Goal: Task Accomplishment & Management: Manage account settings

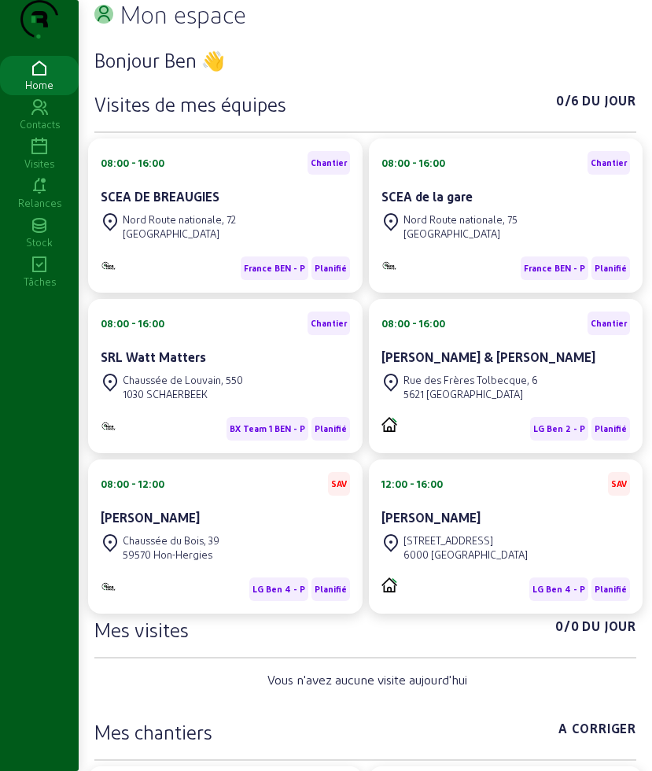
click at [41, 157] on icon at bounding box center [39, 147] width 79 height 19
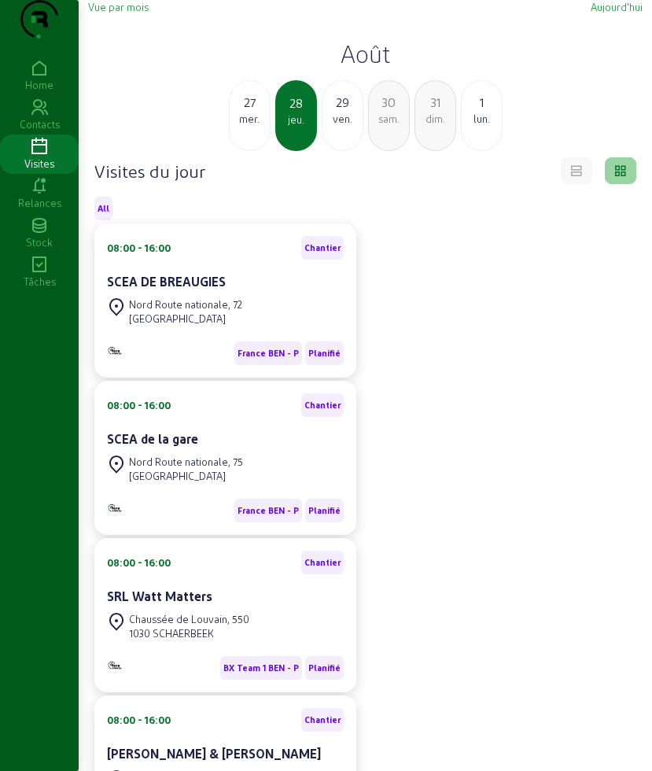
click at [245, 112] on div "27" at bounding box center [250, 102] width 40 height 19
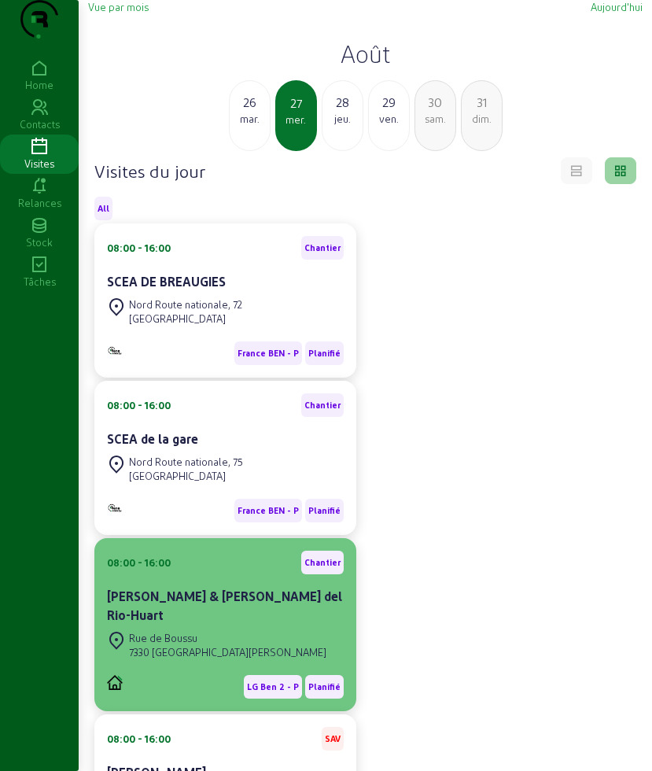
click at [248, 644] on div "[GEOGRAPHIC_DATA] 7330 [GEOGRAPHIC_DATA][PERSON_NAME]" at bounding box center [225, 645] width 237 height 35
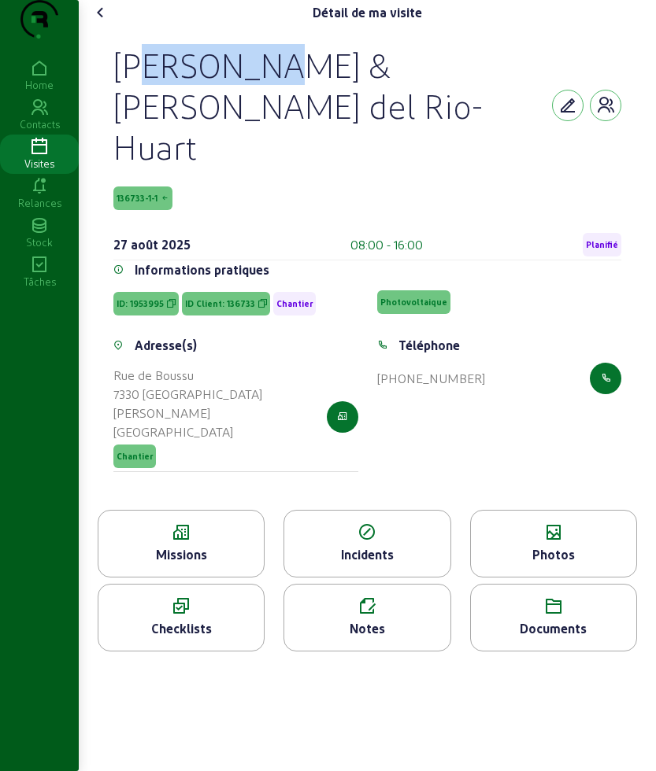
drag, startPoint x: 116, startPoint y: 86, endPoint x: 226, endPoint y: 100, distance: 111.1
click at [226, 100] on div "[PERSON_NAME] & [PERSON_NAME]-Huart 136733-1-1 [DATE] 08:00 - 16:00 Planifié In…" at bounding box center [366, 267] width 545 height 485
copy div "[PERSON_NAME]"
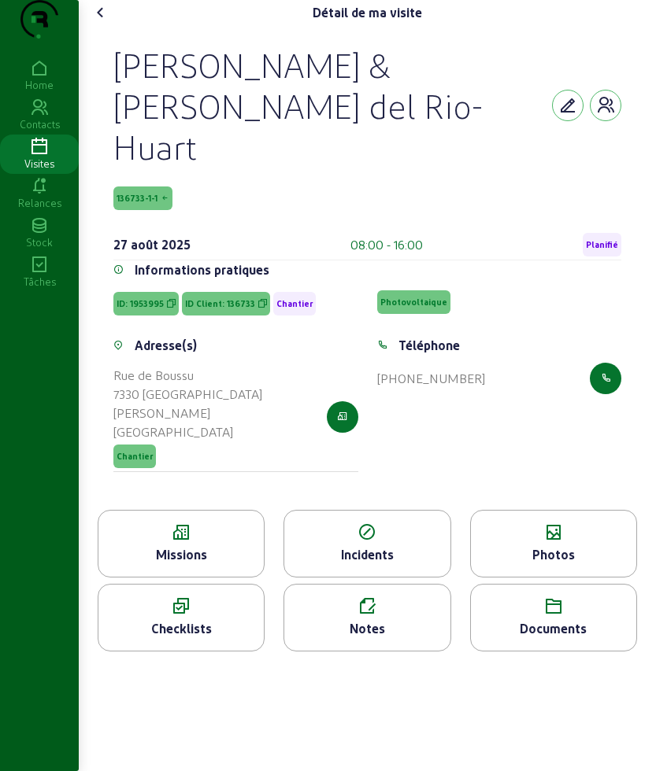
click at [181, 545] on div "Missions" at bounding box center [180, 554] width 165 height 19
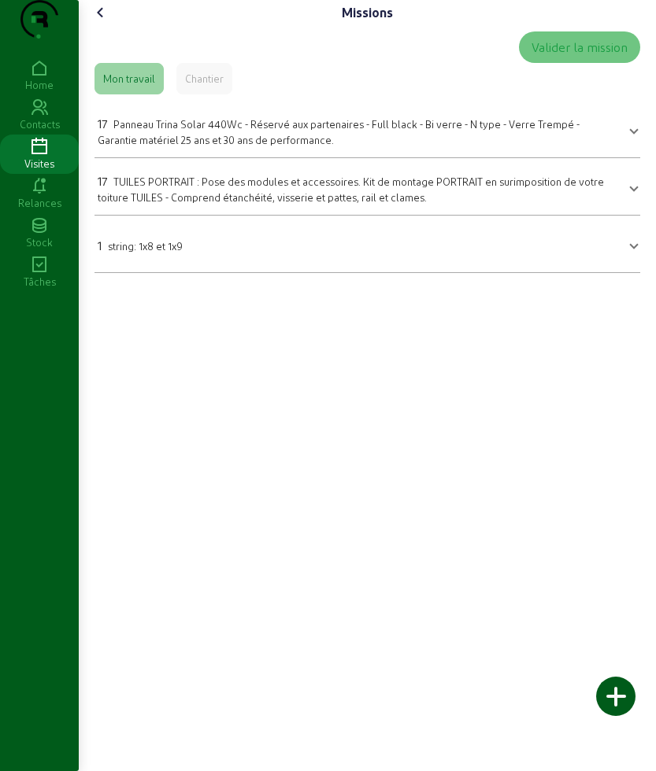
click at [220, 146] on span "Panneau Trina Solar 440Wc - Réservé aux partenaires - Full black - Bi verre - N…" at bounding box center [339, 132] width 482 height 28
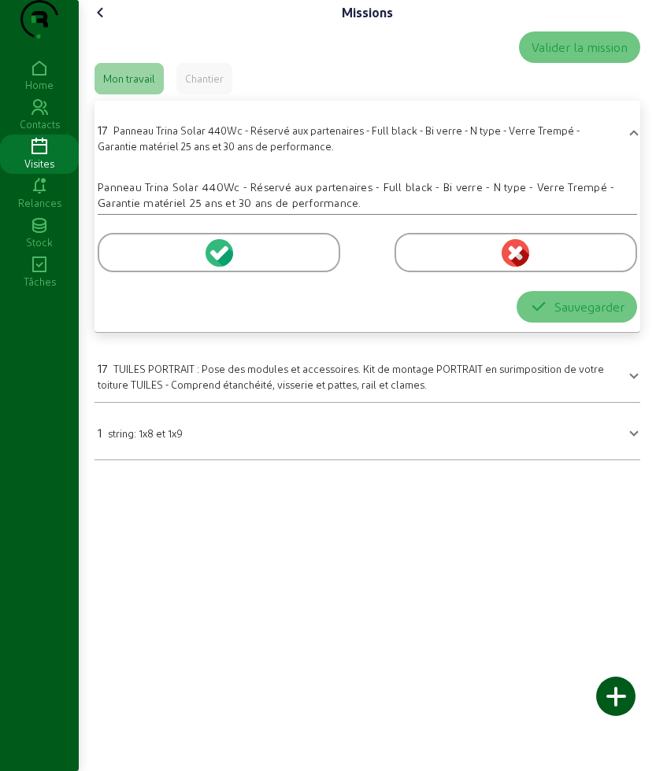
click at [147, 272] on div at bounding box center [219, 252] width 242 height 39
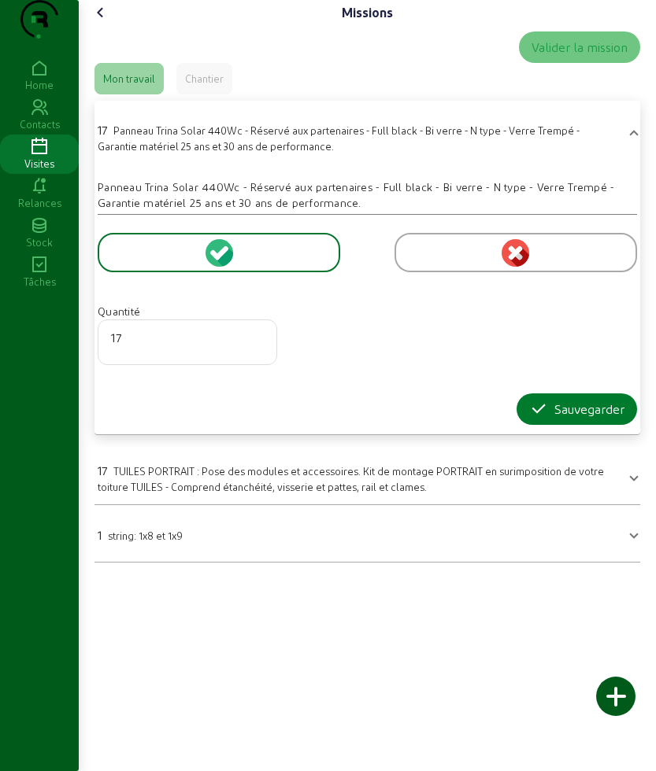
click at [538, 419] on icon "button" at bounding box center [538, 409] width 19 height 19
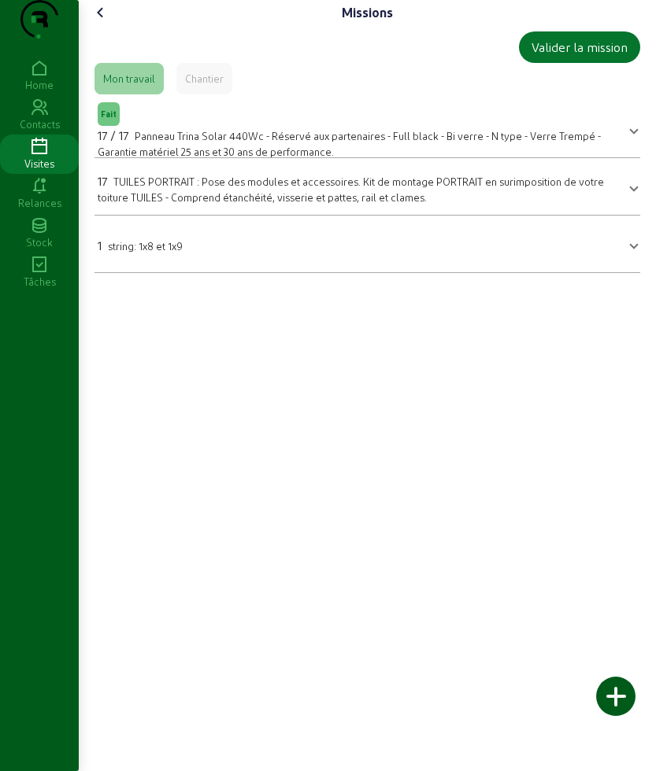
drag, startPoint x: 196, startPoint y: 261, endPoint x: 172, endPoint y: 308, distance: 52.1
click at [196, 261] on mat-expansion-panel-header "1 string: 1x8 et 1x9" at bounding box center [366, 244] width 545 height 44
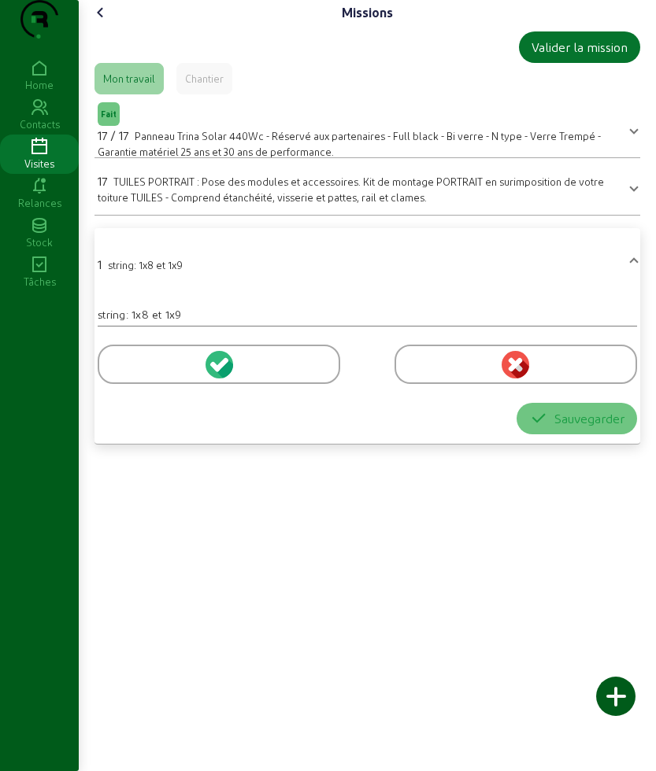
click at [127, 384] on div at bounding box center [219, 364] width 242 height 39
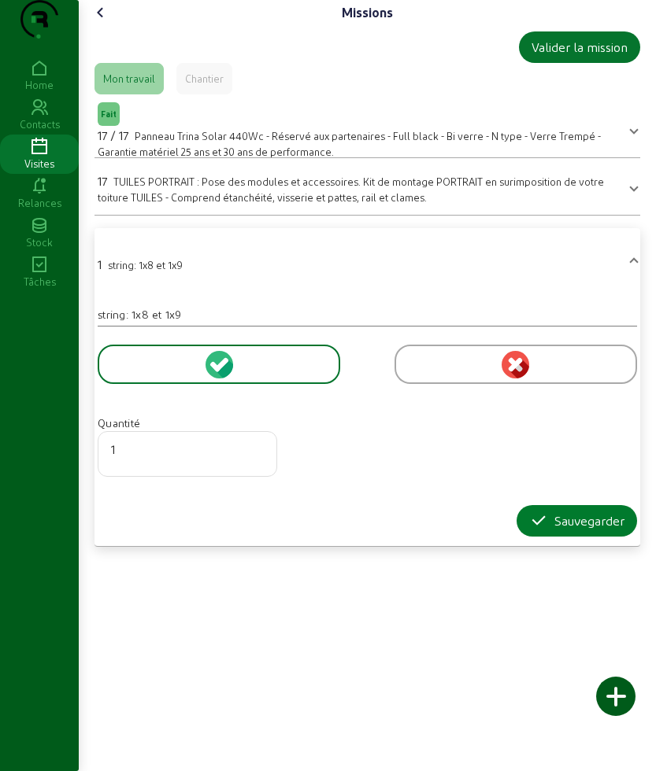
click at [560, 530] on div "Sauvegarder" at bounding box center [576, 521] width 95 height 19
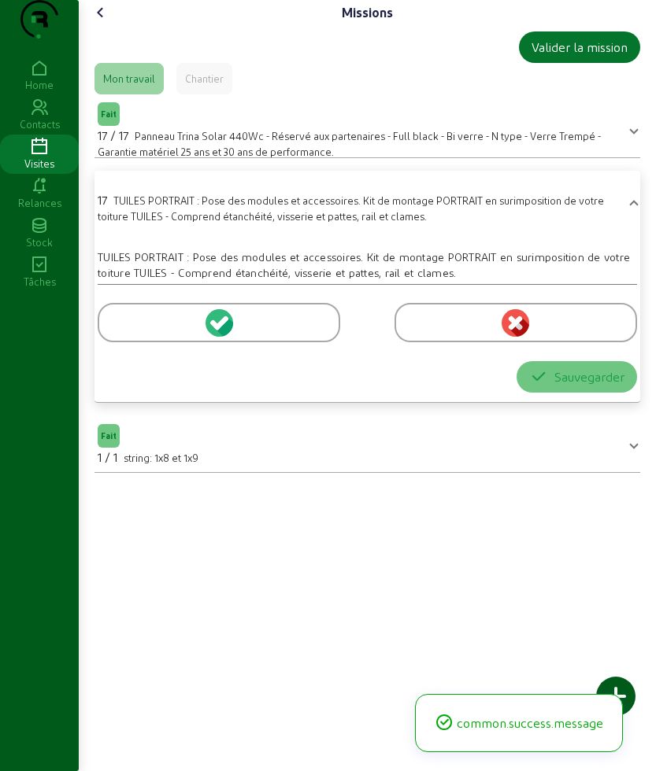
click at [107, 355] on div at bounding box center [367, 320] width 539 height 70
click at [123, 342] on div at bounding box center [219, 322] width 242 height 39
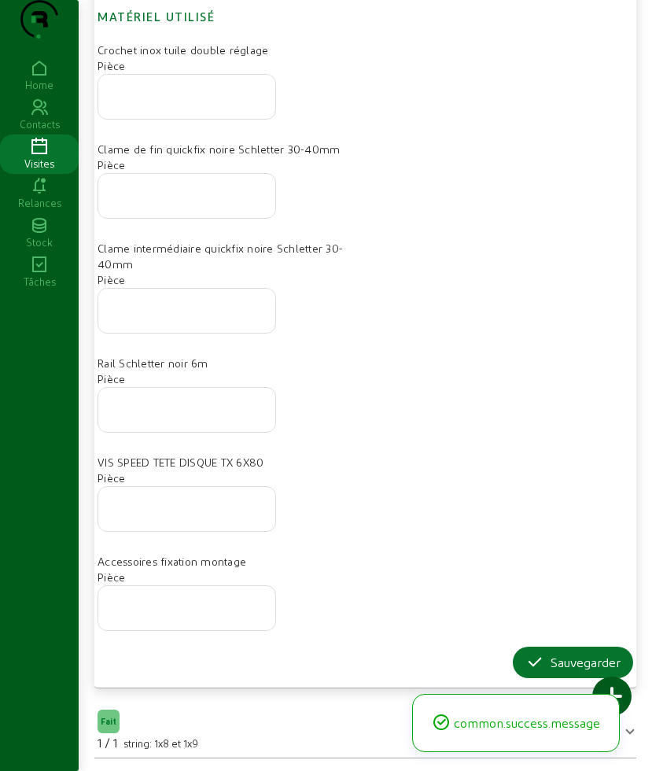
scroll to position [515, 0]
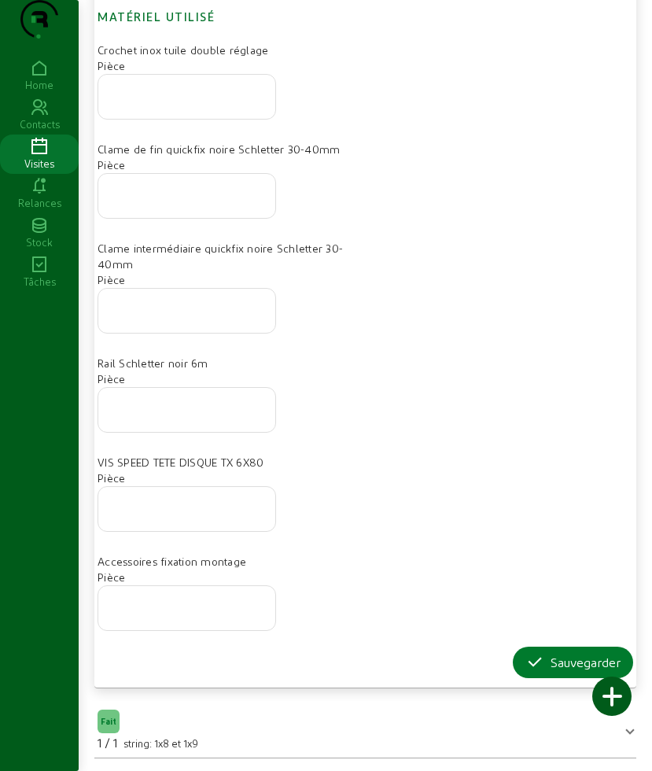
click at [518, 654] on button "Sauvegarder" at bounding box center [573, 662] width 120 height 31
click at [493, 669] on div "Sauvegarder" at bounding box center [366, 662] width 536 height 31
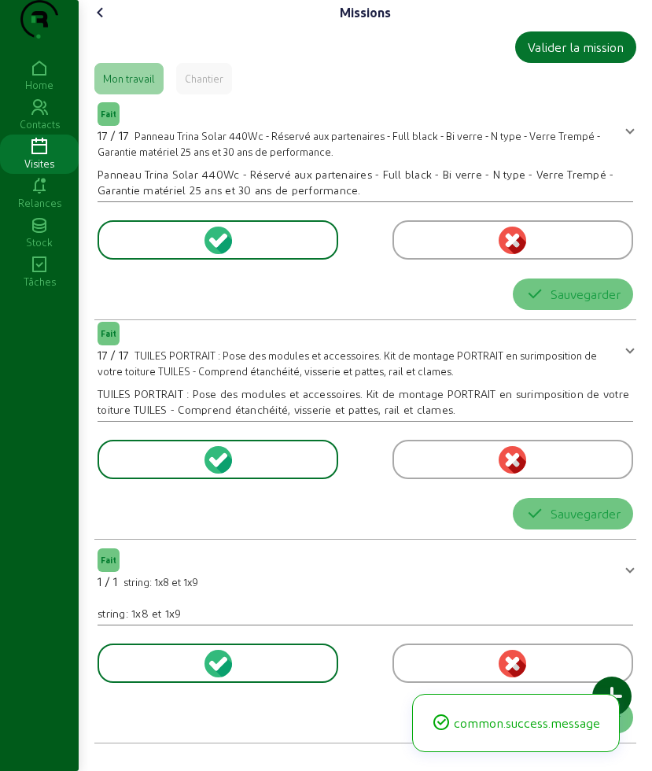
scroll to position [0, 0]
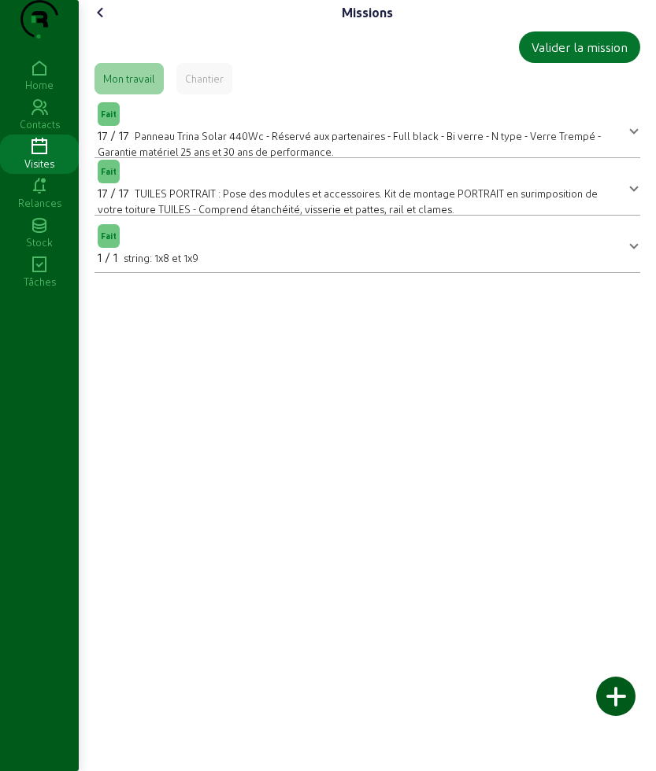
click at [109, 22] on icon at bounding box center [100, 12] width 19 height 19
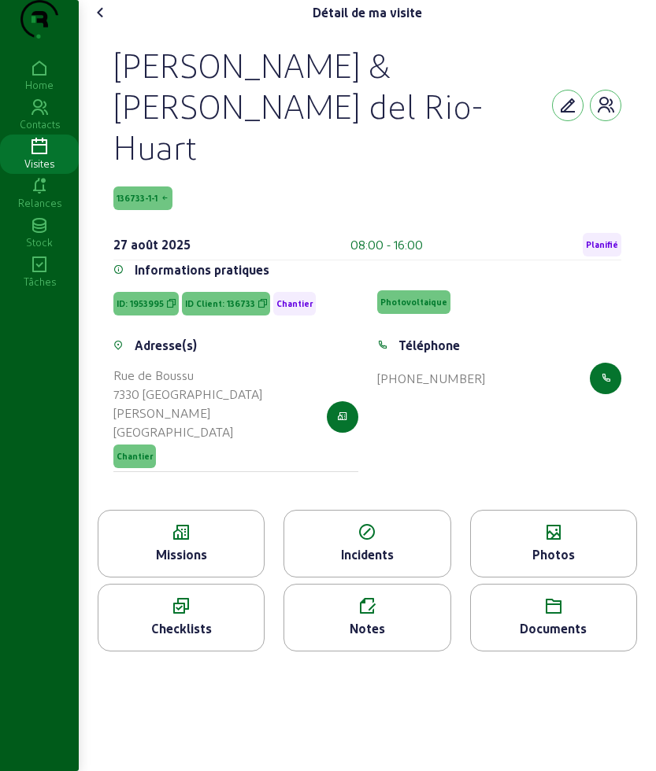
click at [601, 510] on div "Photos" at bounding box center [553, 544] width 167 height 68
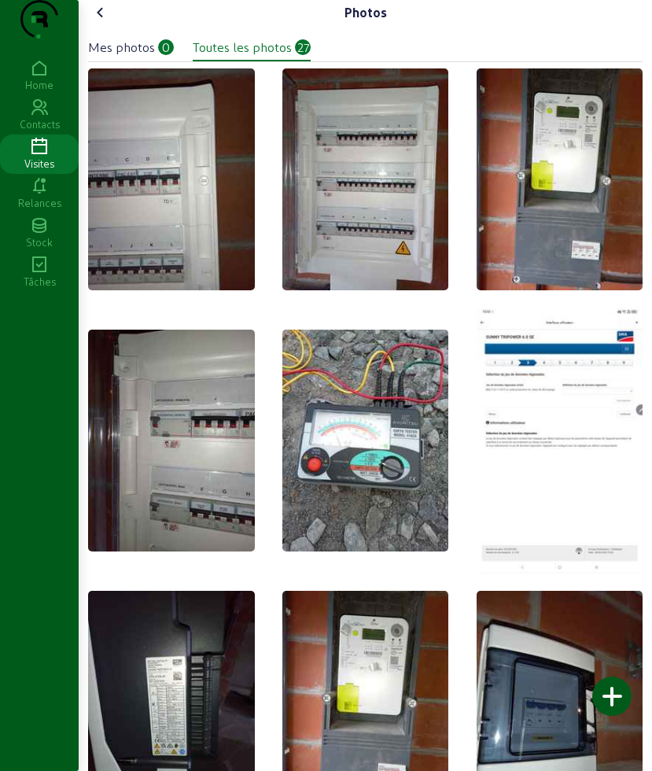
click at [613, 693] on div at bounding box center [612, 696] width 39 height 39
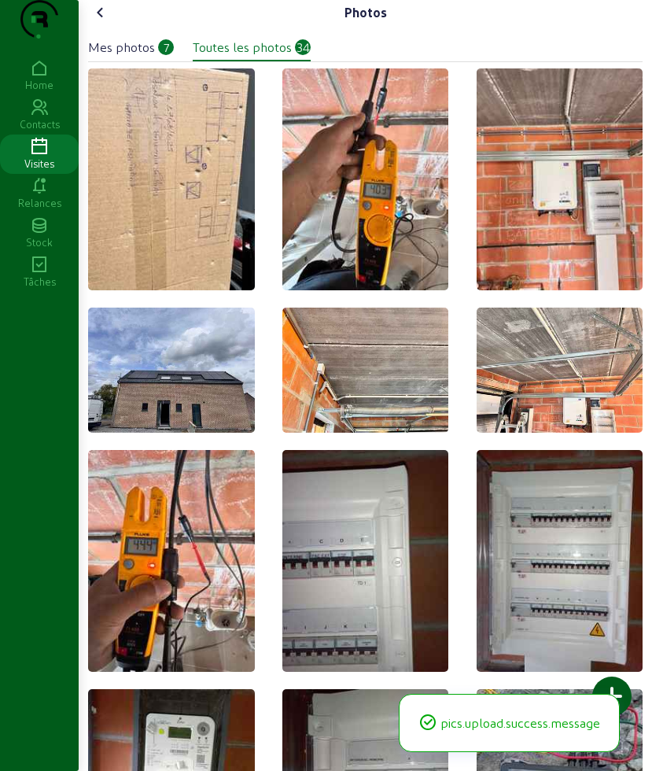
click at [105, 22] on icon at bounding box center [100, 12] width 19 height 19
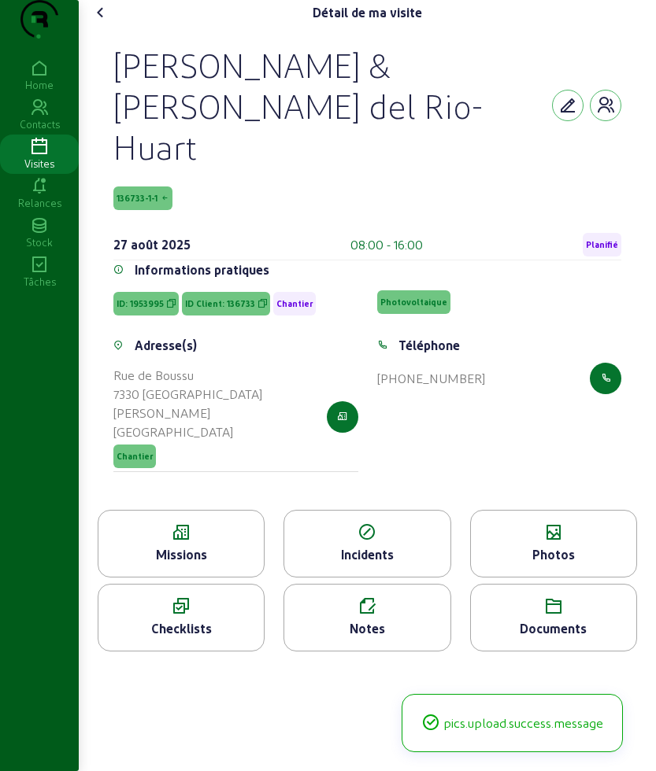
click at [105, 22] on icon at bounding box center [100, 12] width 19 height 19
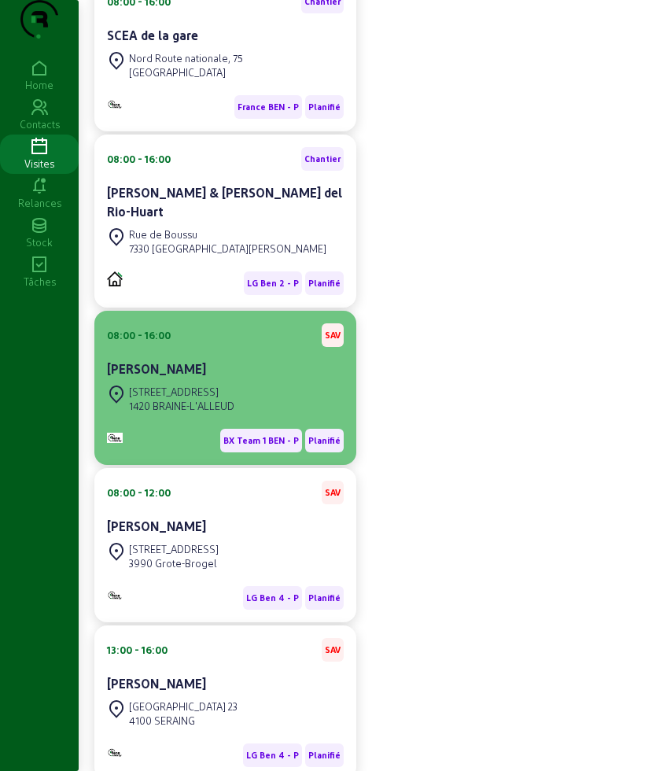
scroll to position [482, 0]
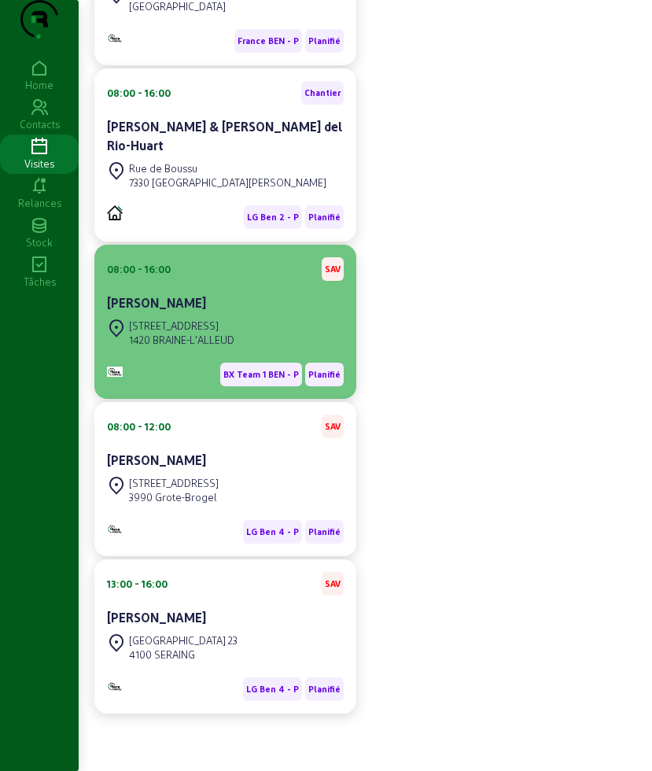
click at [215, 319] on div "[STREET_ADDRESS]" at bounding box center [181, 326] width 105 height 14
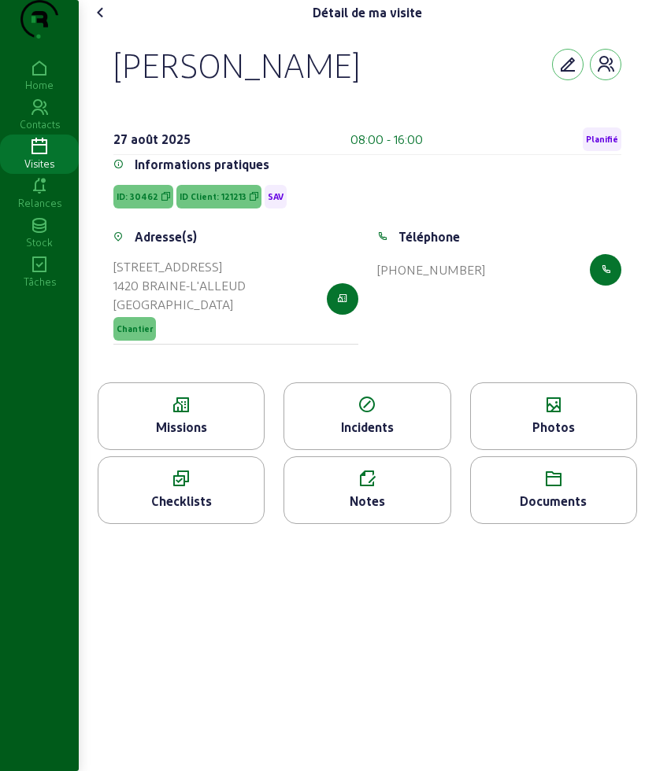
drag, startPoint x: 99, startPoint y: 91, endPoint x: 365, endPoint y: 96, distance: 266.1
click at [365, 96] on div "[PERSON_NAME] [DATE] 08:00 - 16:00 Planifié Informations pratiques ID: 30462 ID…" at bounding box center [366, 203] width 545 height 357
copy div "[PERSON_NAME]"
click at [214, 415] on icon at bounding box center [180, 405] width 165 height 19
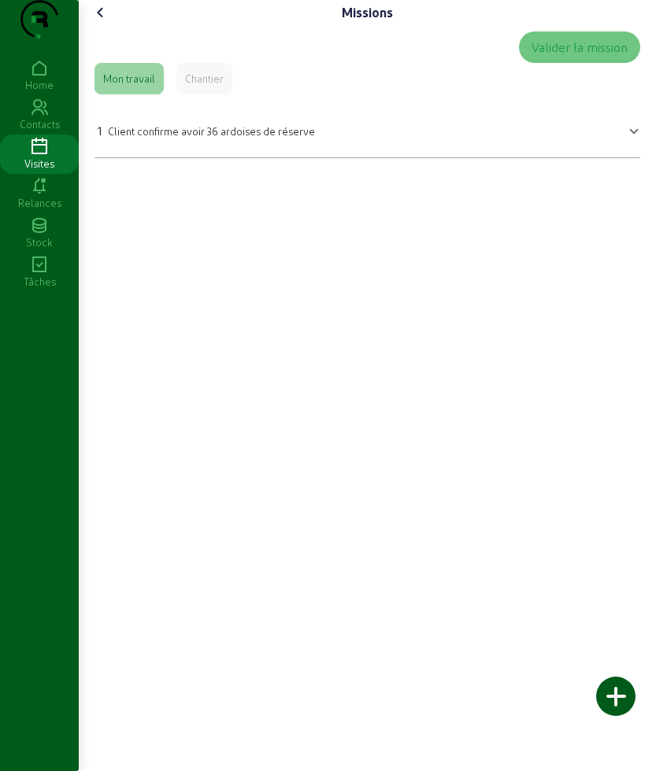
click at [202, 137] on span "Client confirme avoir 36 ardoises de réserve" at bounding box center [211, 131] width 207 height 12
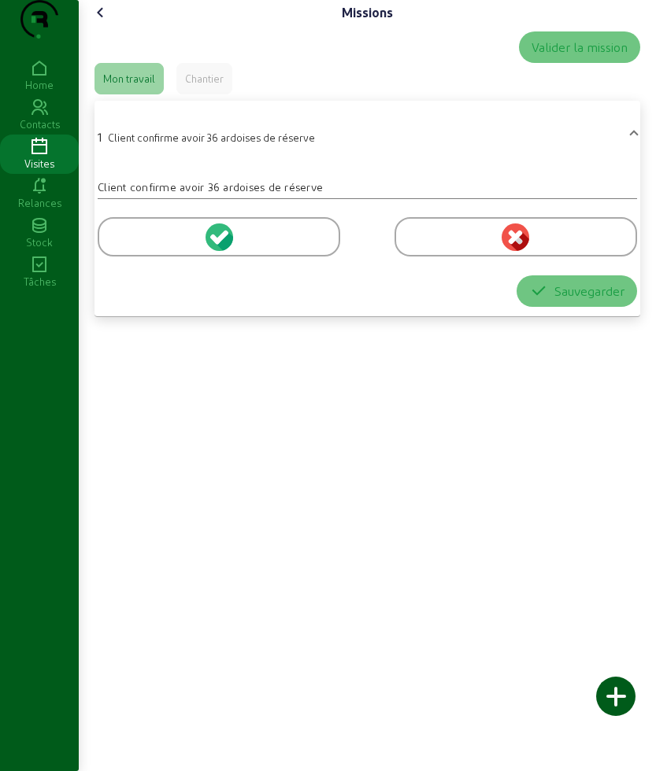
click at [167, 248] on div at bounding box center [219, 236] width 242 height 39
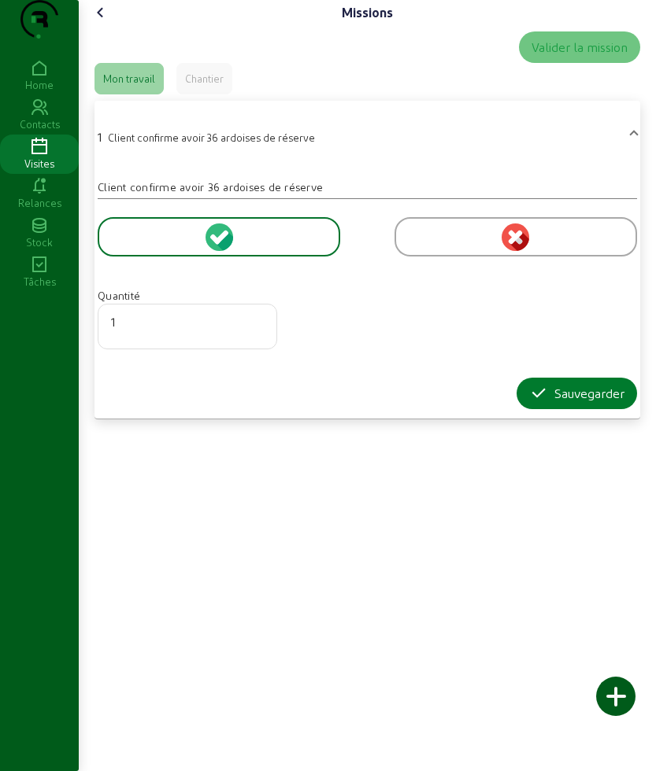
drag, startPoint x: 532, startPoint y: 421, endPoint x: 519, endPoint y: 416, distance: 14.2
click at [532, 403] on icon "button" at bounding box center [538, 393] width 19 height 19
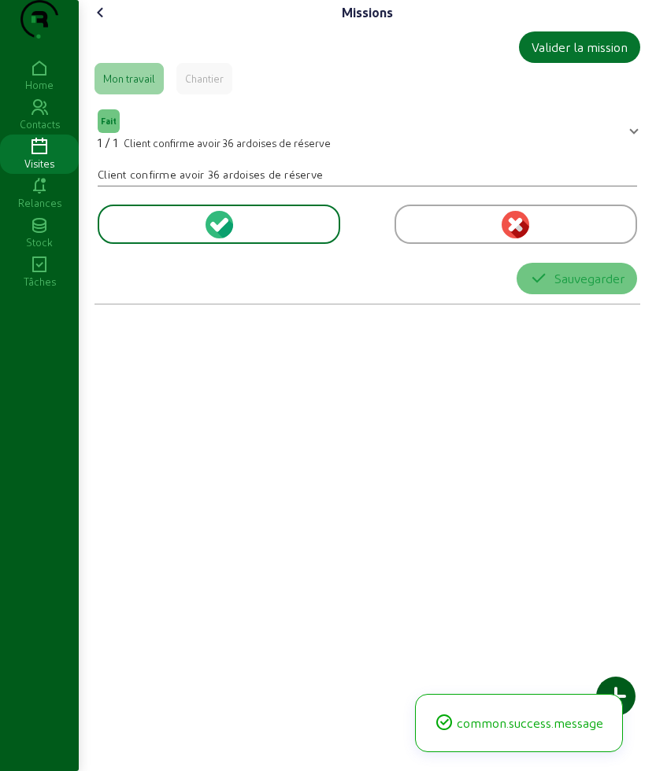
click at [102, 22] on icon at bounding box center [100, 12] width 19 height 19
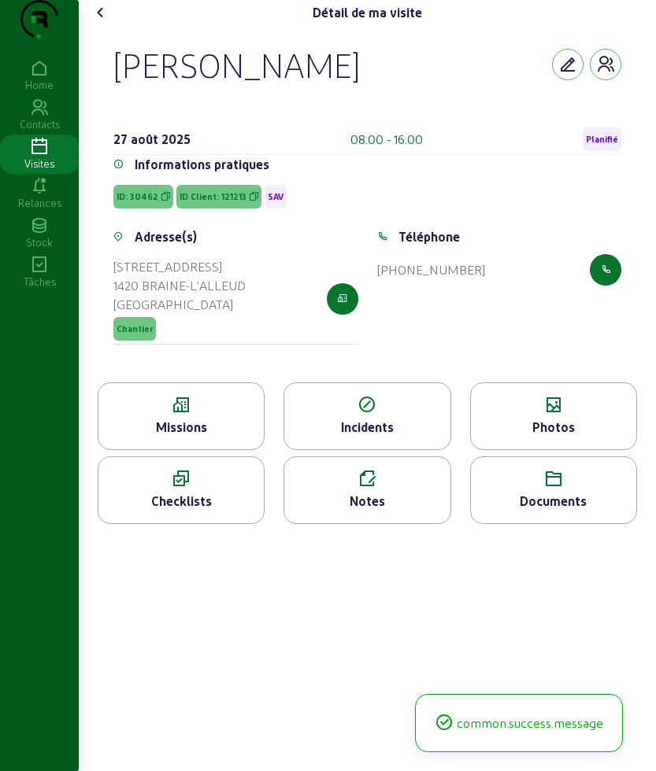
click at [553, 415] on icon at bounding box center [553, 405] width 165 height 19
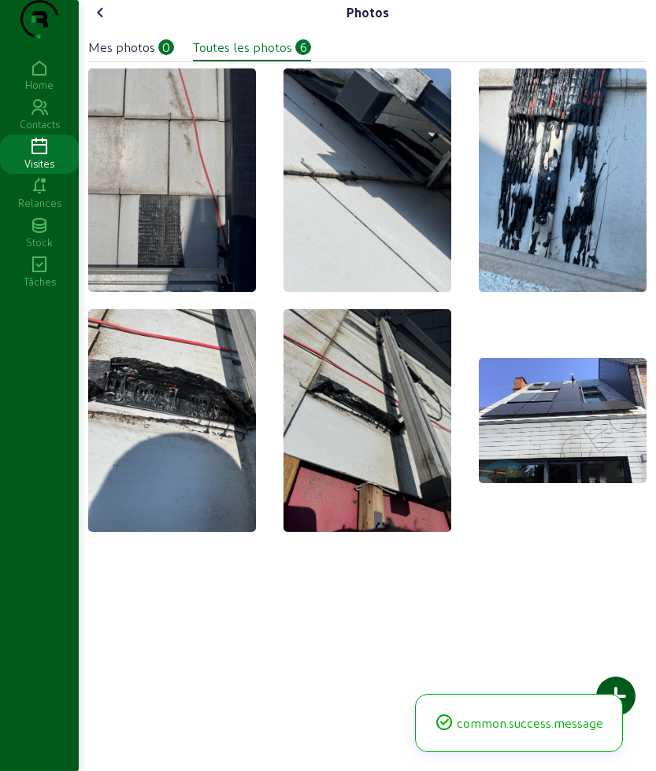
click at [612, 683] on div at bounding box center [615, 696] width 39 height 39
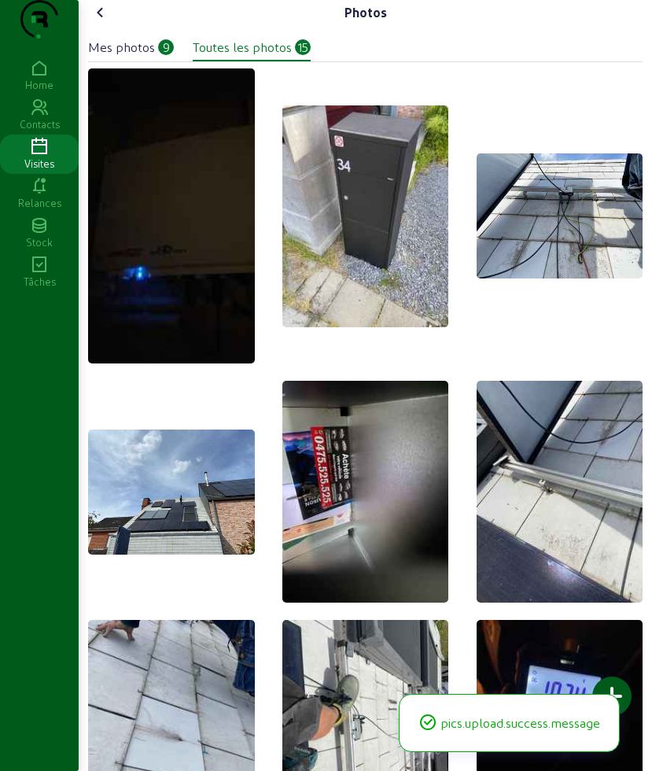
click at [108, 22] on icon at bounding box center [100, 12] width 19 height 19
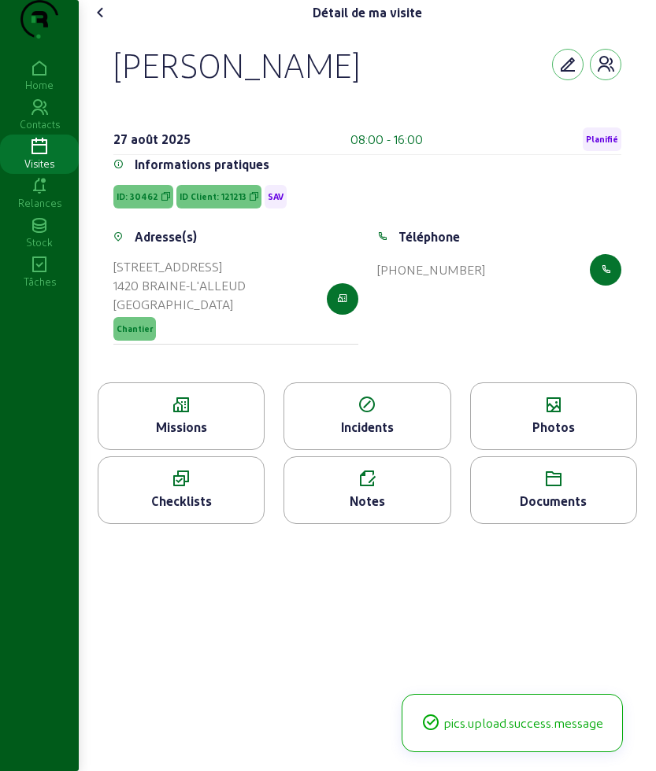
click at [108, 22] on icon at bounding box center [100, 12] width 19 height 19
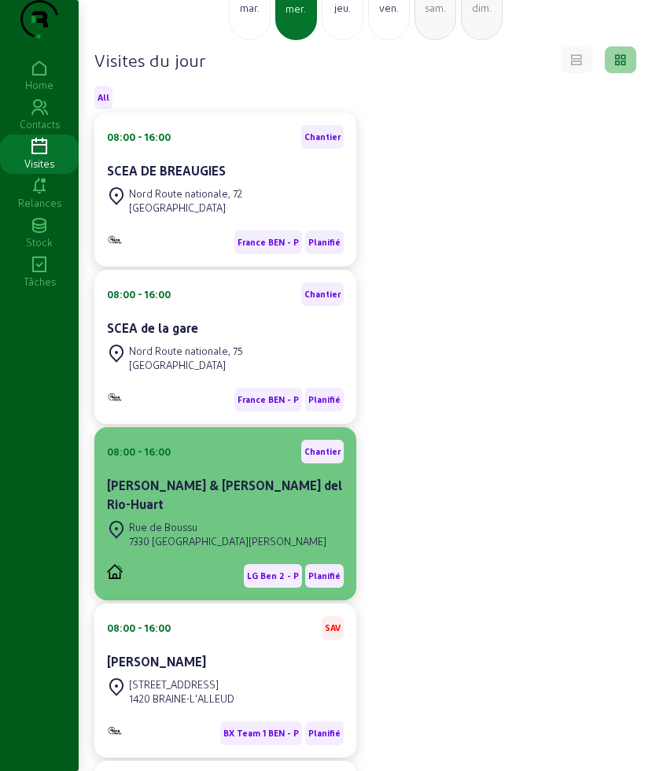
scroll to position [308, 0]
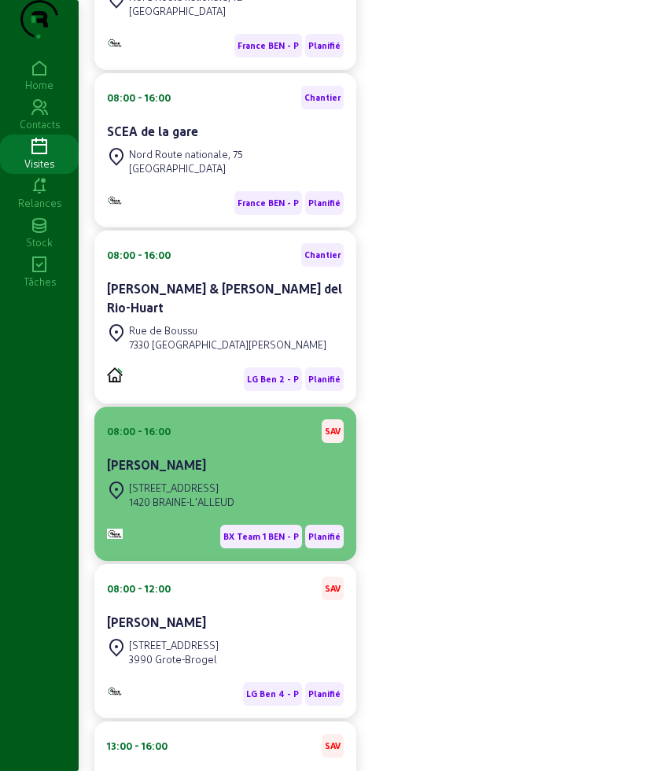
click at [218, 478] on div "[PERSON_NAME]" at bounding box center [225, 467] width 237 height 22
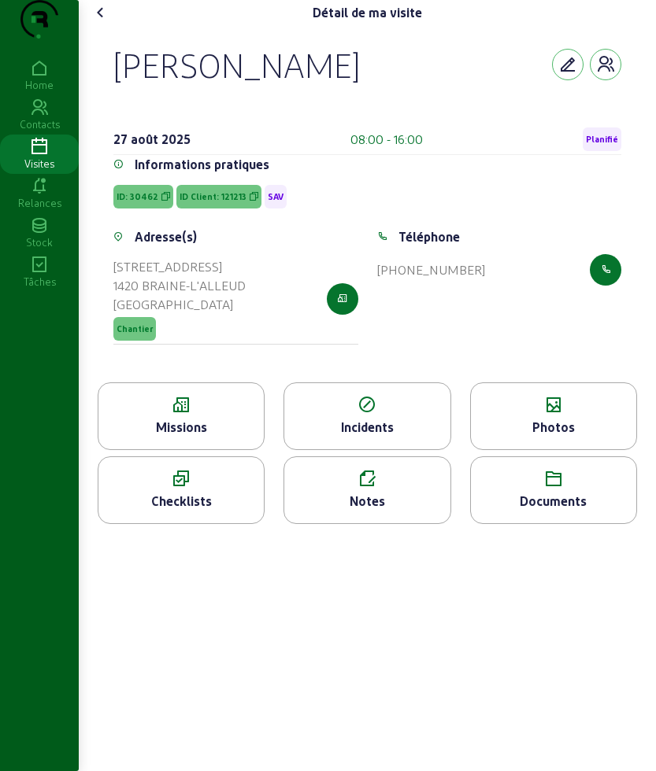
click at [394, 489] on icon at bounding box center [366, 479] width 165 height 19
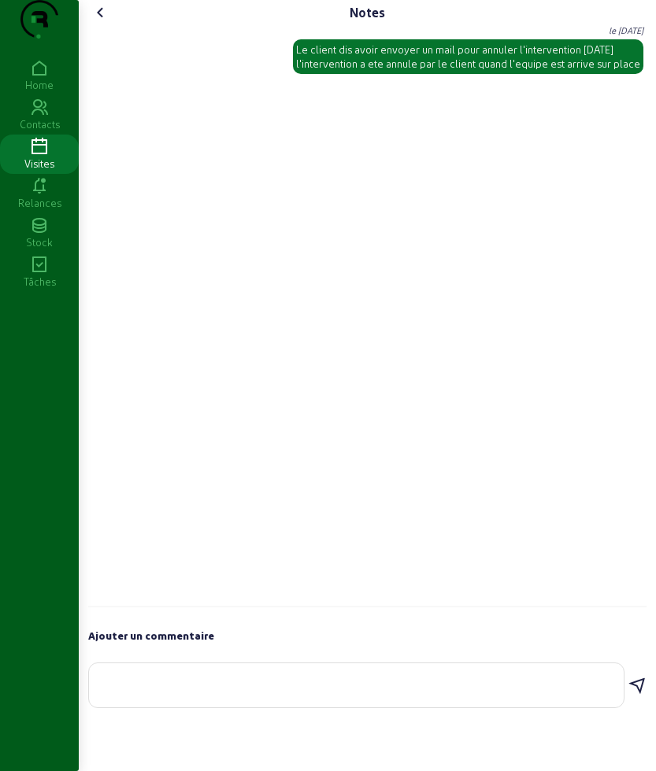
click at [322, 692] on textarea at bounding box center [356, 682] width 509 height 19
type textarea "les ardoise casse ont ete remplace"
click at [636, 696] on icon at bounding box center [636, 686] width 19 height 19
click at [105, 22] on icon at bounding box center [100, 12] width 19 height 19
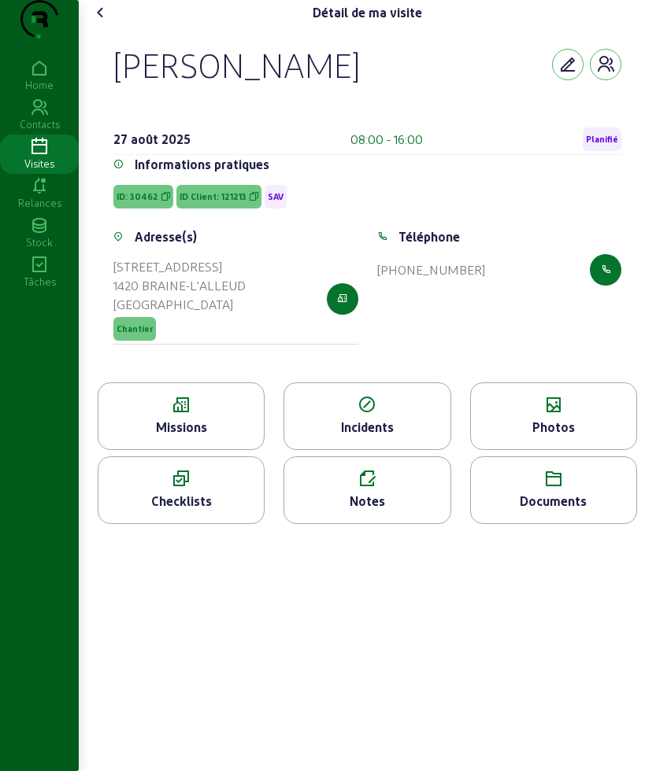
click at [97, 22] on icon at bounding box center [100, 12] width 19 height 19
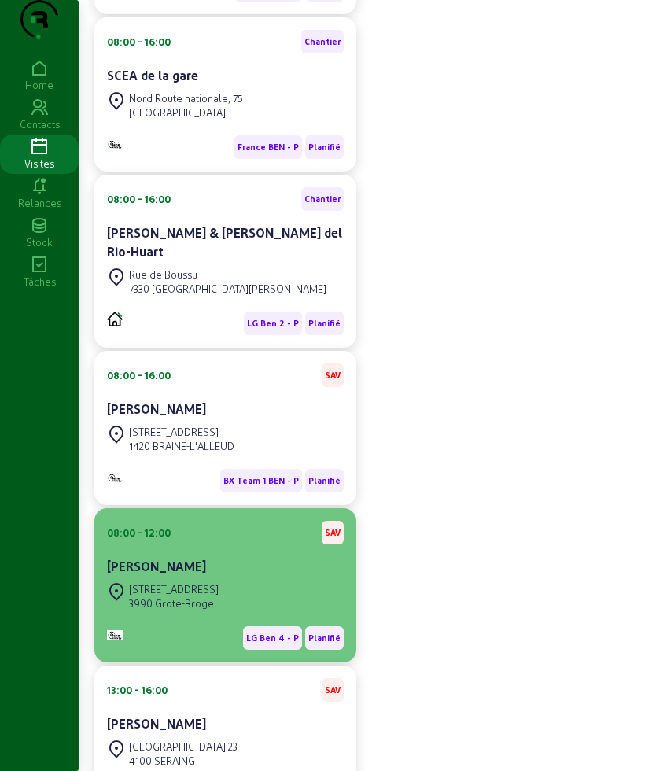
scroll to position [394, 0]
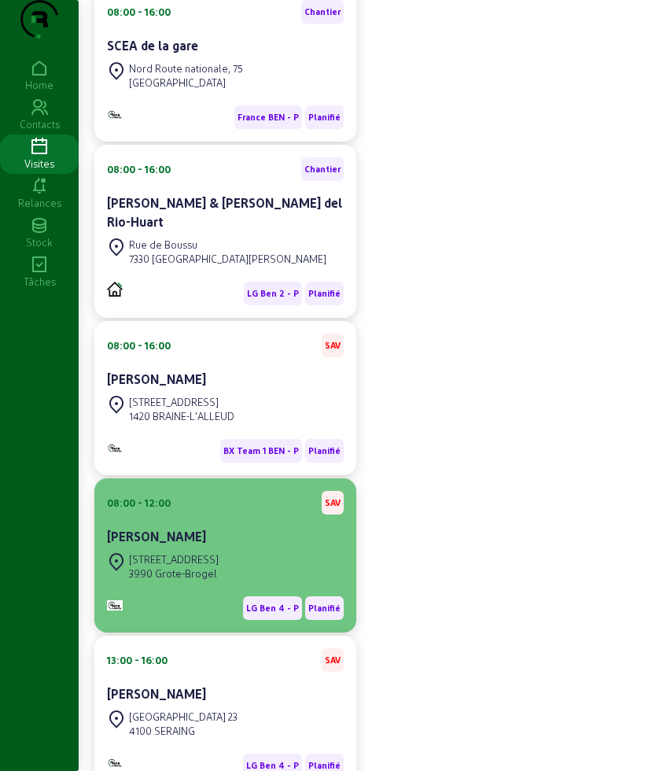
click at [247, 546] on div "[PERSON_NAME]" at bounding box center [225, 536] width 237 height 19
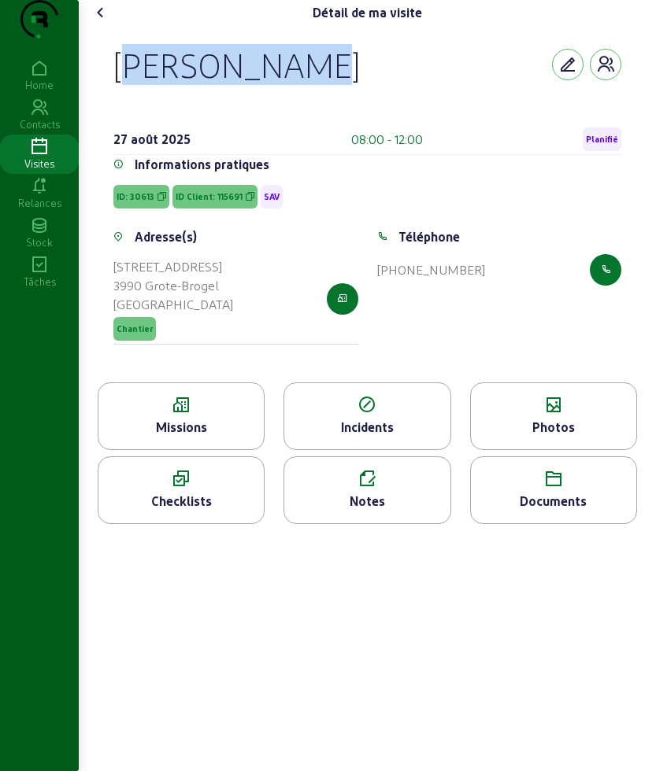
drag, startPoint x: 116, startPoint y: 105, endPoint x: 327, endPoint y: 87, distance: 210.8
click at [327, 85] on div "[PERSON_NAME]" at bounding box center [367, 64] width 508 height 41
copy div "[PERSON_NAME]"
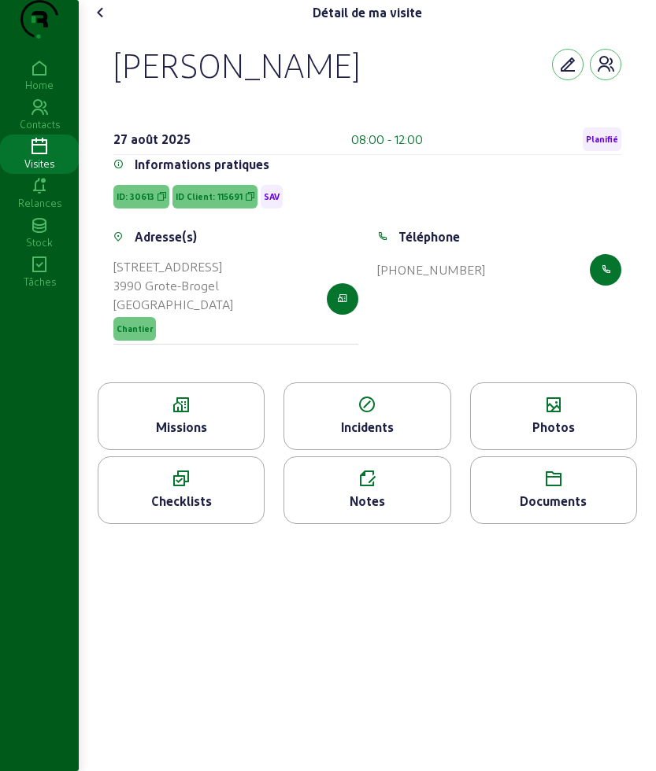
click at [542, 415] on icon at bounding box center [553, 405] width 165 height 19
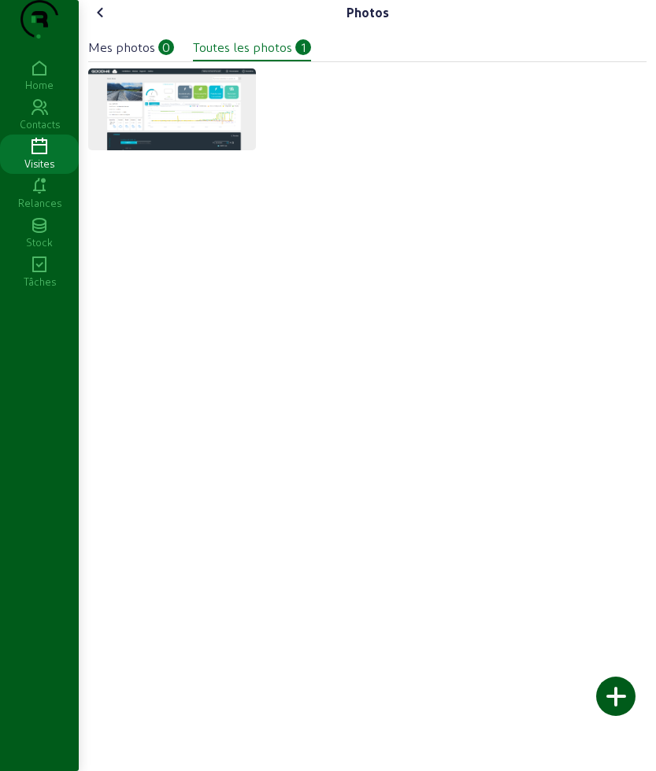
click at [613, 671] on div "Photos Mes photos 0 Toutes les photos 1" at bounding box center [367, 385] width 577 height 771
click at [614, 685] on div at bounding box center [615, 696] width 39 height 39
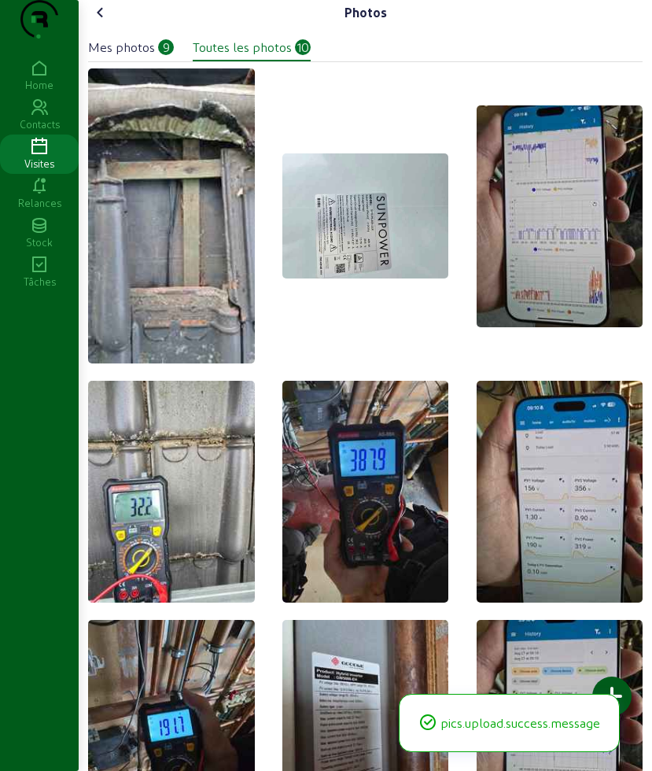
click at [102, 22] on icon at bounding box center [100, 12] width 19 height 19
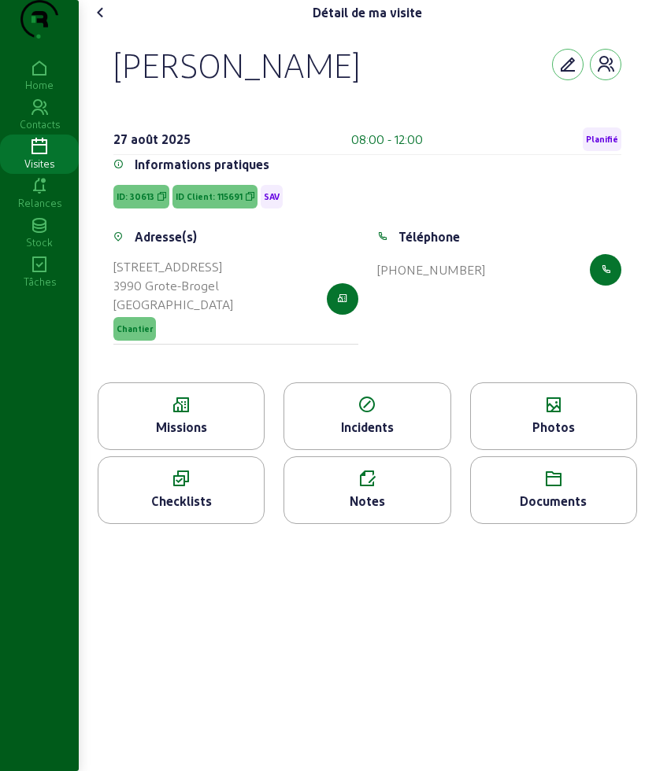
click at [349, 511] on div "Notes" at bounding box center [366, 501] width 165 height 19
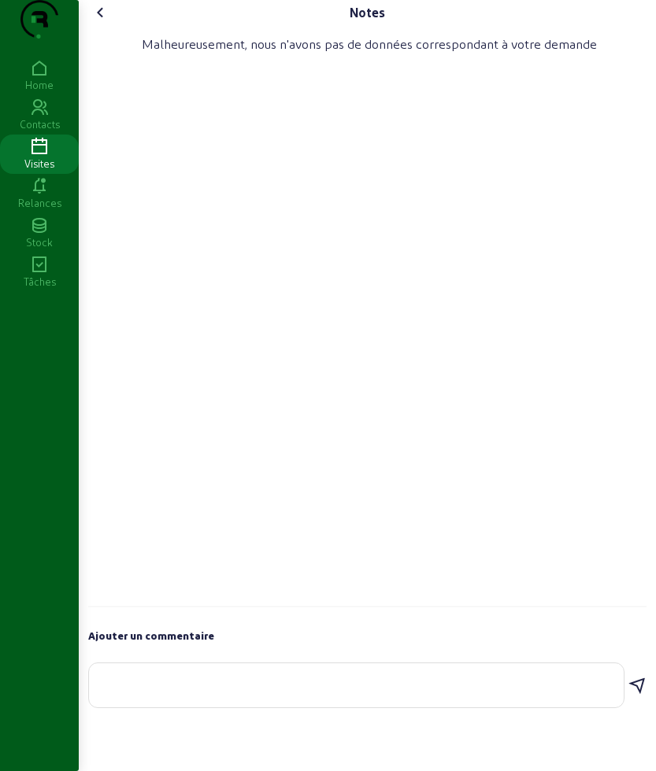
click at [212, 692] on textarea at bounding box center [356, 682] width 509 height 19
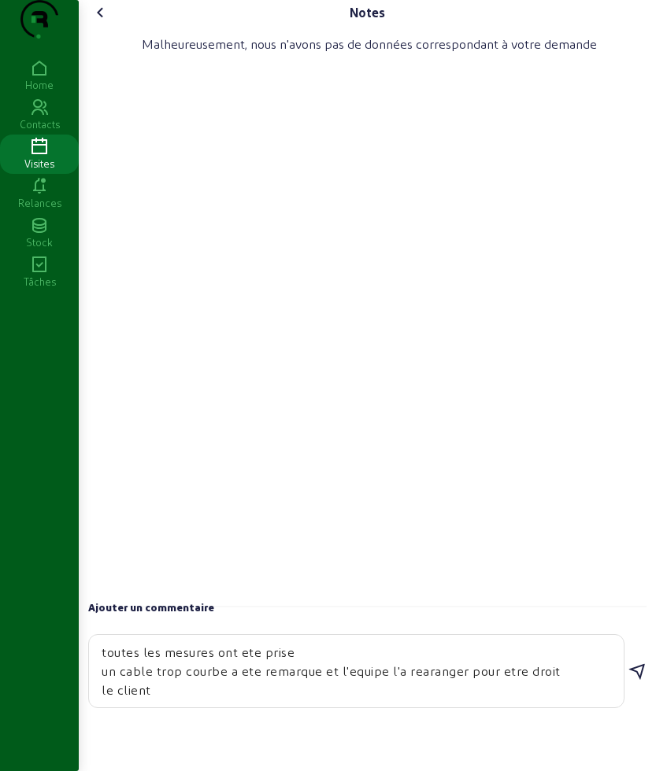
drag, startPoint x: 175, startPoint y: 731, endPoint x: 110, endPoint y: 718, distance: 65.9
click at [110, 708] on div "toutes les mesures ont ete prise un cable trop courbe a ete remarque et l'equip…" at bounding box center [356, 671] width 509 height 72
click at [110, 700] on textarea "toutes les mesures ont ete prise un cable trop courbe a ete remarque et l'equip…" at bounding box center [356, 671] width 509 height 57
click at [180, 700] on textarea "toutes les mesures ont ete prise un cable trop courbe a ete remarque et l'equip…" at bounding box center [356, 671] width 509 height 57
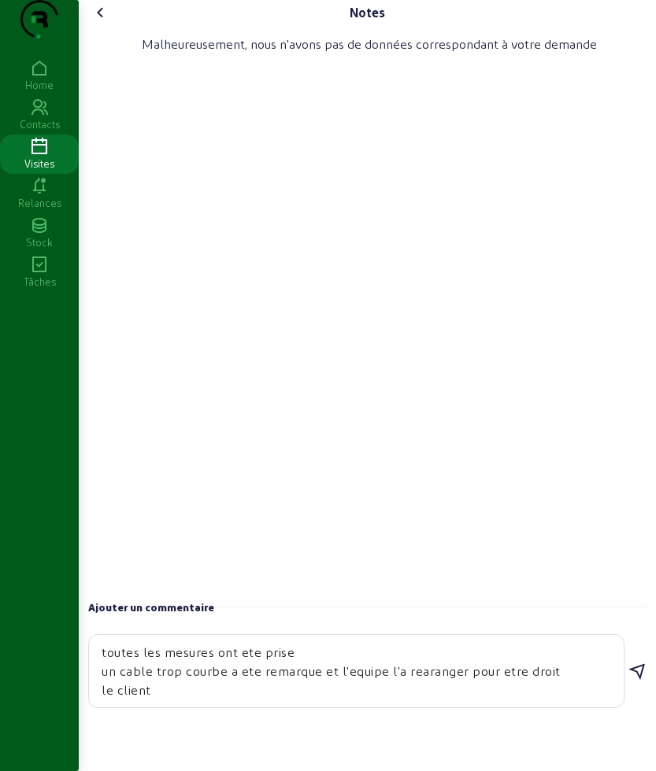
click at [180, 700] on textarea "toutes les mesures ont ete prise un cable trop courbe a ete remarque et l'equip…" at bounding box center [356, 671] width 509 height 57
type textarea "toutes les mesures ont ete prise un cable trop courbe a ete remarque et l'equip…"
click at [632, 682] on icon at bounding box center [636, 672] width 19 height 19
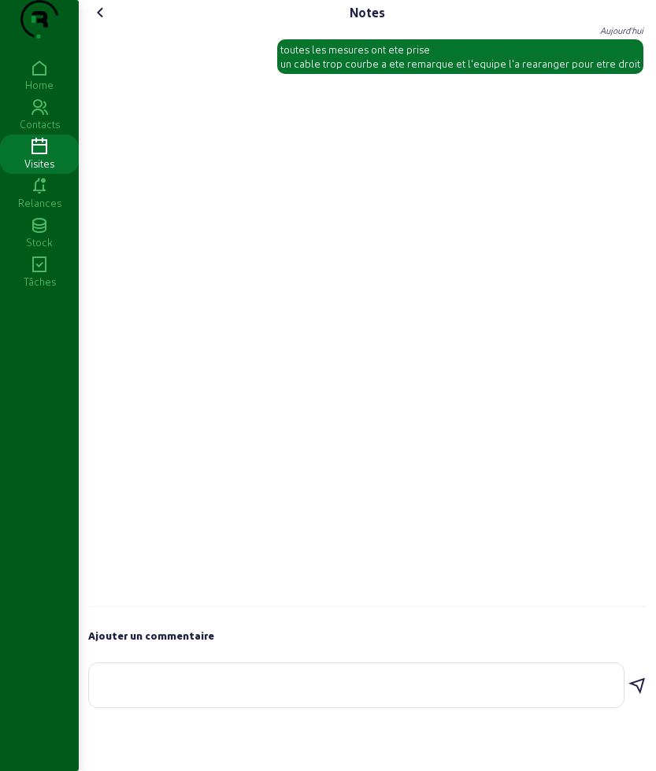
click at [97, 22] on icon at bounding box center [100, 12] width 19 height 19
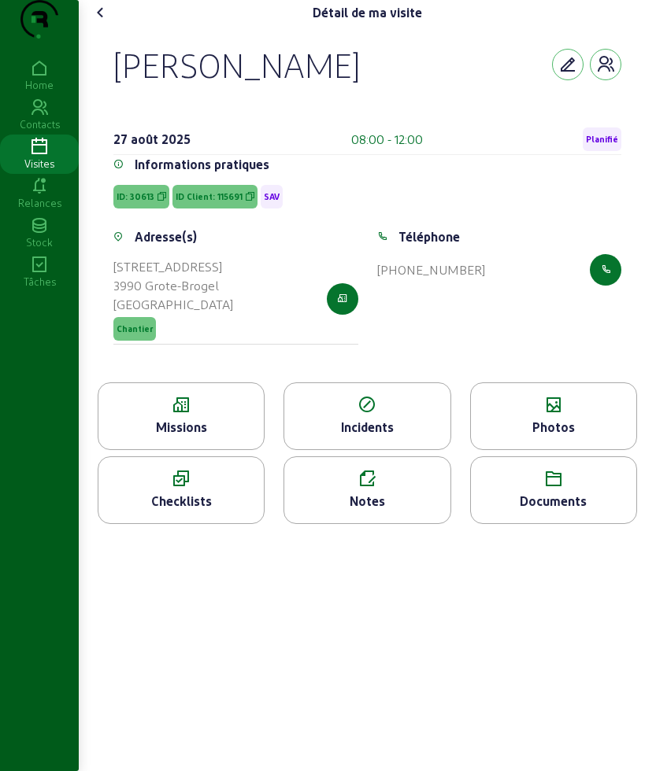
click at [538, 415] on icon at bounding box center [553, 405] width 165 height 19
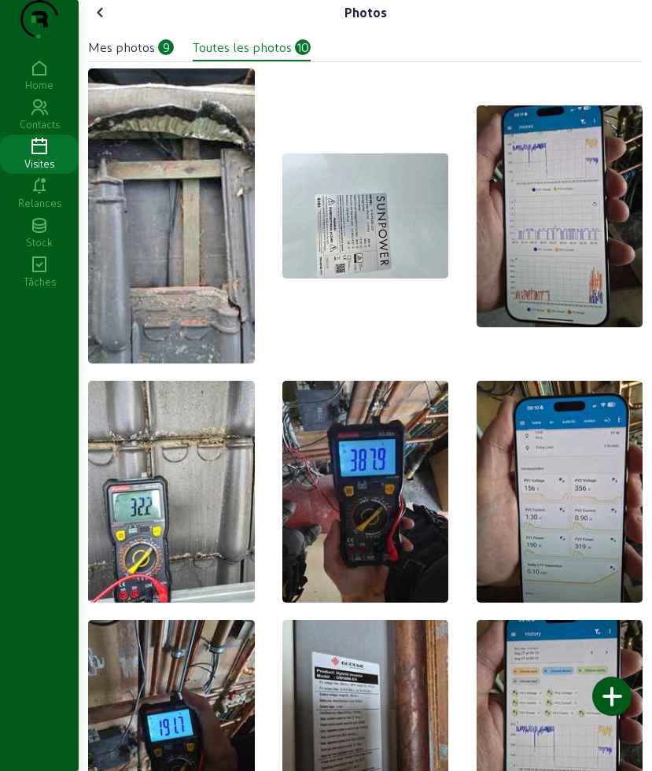
click at [102, 22] on icon at bounding box center [100, 12] width 19 height 19
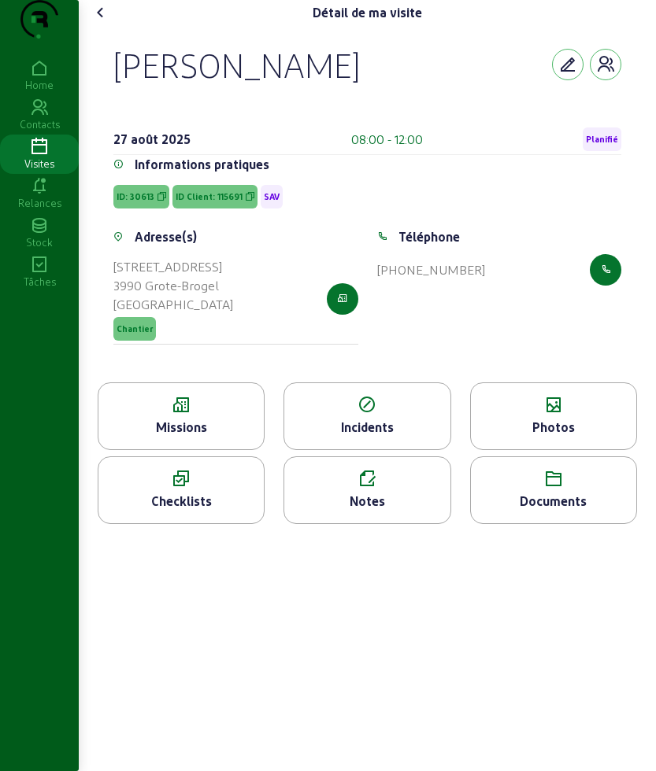
click at [102, 22] on icon at bounding box center [100, 12] width 19 height 19
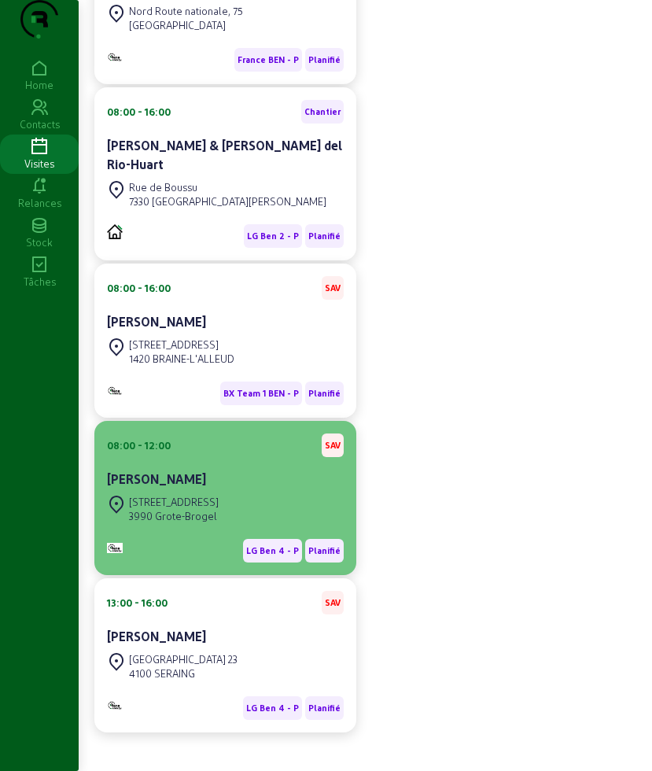
scroll to position [482, 0]
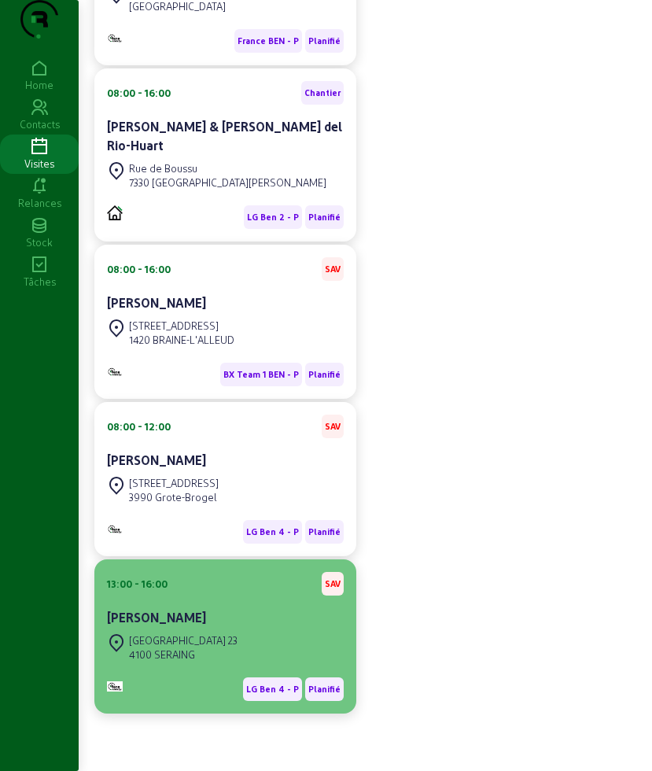
click at [232, 612] on div "[PERSON_NAME]" at bounding box center [225, 617] width 237 height 19
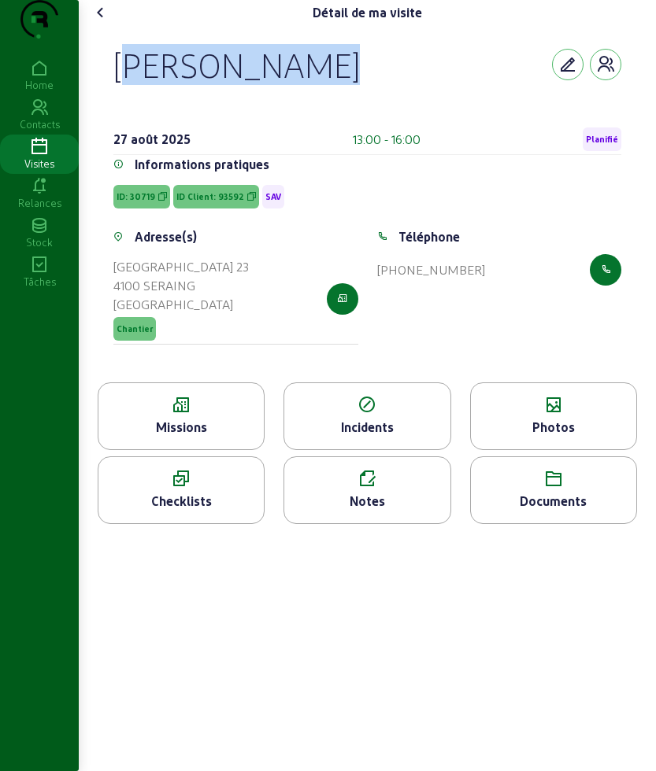
drag, startPoint x: 125, startPoint y: 99, endPoint x: 320, endPoint y: 98, distance: 195.2
click at [320, 98] on div "[PERSON_NAME] [DATE] 13:00 - 16:00 Planifié Informations pratiques ID: 30719 ID…" at bounding box center [366, 203] width 545 height 357
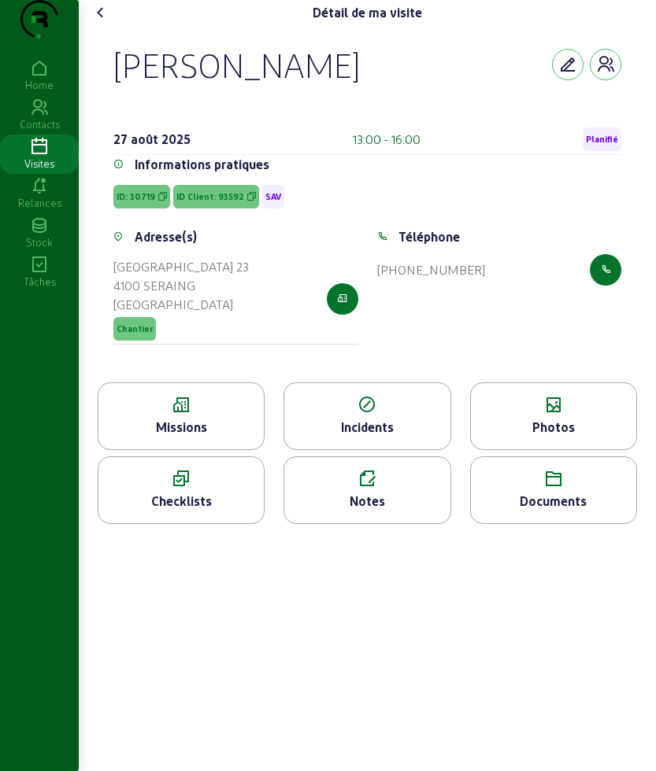
click at [149, 117] on div "[PERSON_NAME] [DATE] 13:00 - 16:00 Planifié" at bounding box center [367, 99] width 508 height 111
drag, startPoint x: 93, startPoint y: 81, endPoint x: 513, endPoint y: 308, distance: 477.5
click at [513, 308] on div "[PERSON_NAME] [DATE] 13:00 - 16:00 Planifié Informations pratiques ID: 30719 ID…" at bounding box center [367, 203] width 558 height 357
copy cam-empty "[PERSON_NAME] [DATE] 13:00 - 16:00 Planifié Informations pratiques ID: 30719 ID…"
click at [179, 415] on icon at bounding box center [180, 405] width 165 height 19
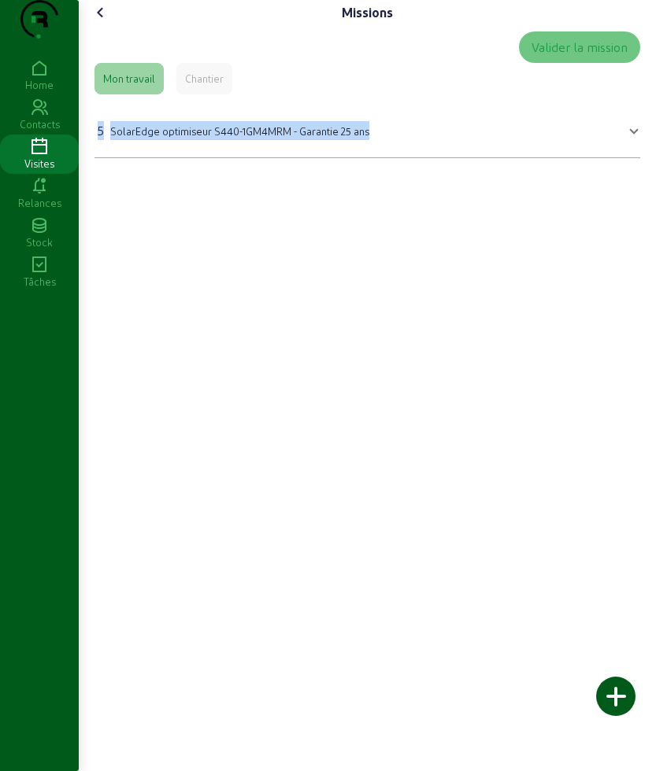
drag, startPoint x: 98, startPoint y: 158, endPoint x: 378, endPoint y: 168, distance: 280.4
click at [378, 151] on mat-expansion-panel-header "5 SolarEdge optimiseur S440-1GM4MRM - Garantie 25 ans" at bounding box center [366, 129] width 545 height 44
copy div "5 SolarEdge optimiseur S440-1GM4MRM - Garantie 25 ans"
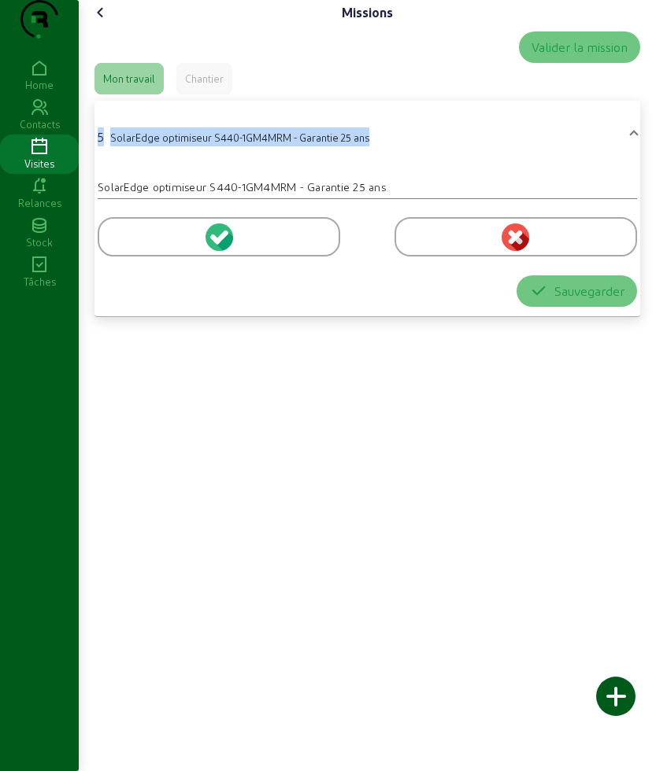
click at [102, 22] on icon at bounding box center [100, 12] width 19 height 19
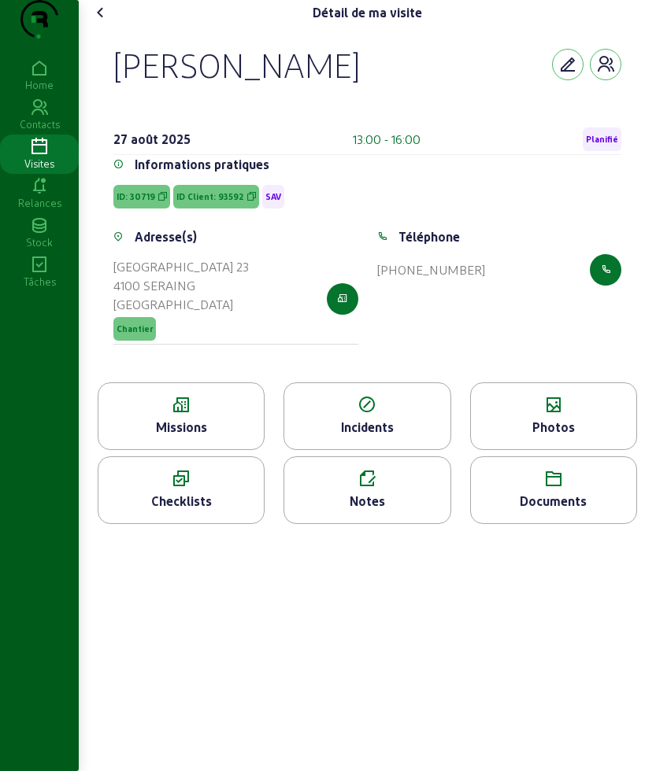
click at [552, 415] on icon at bounding box center [553, 405] width 165 height 19
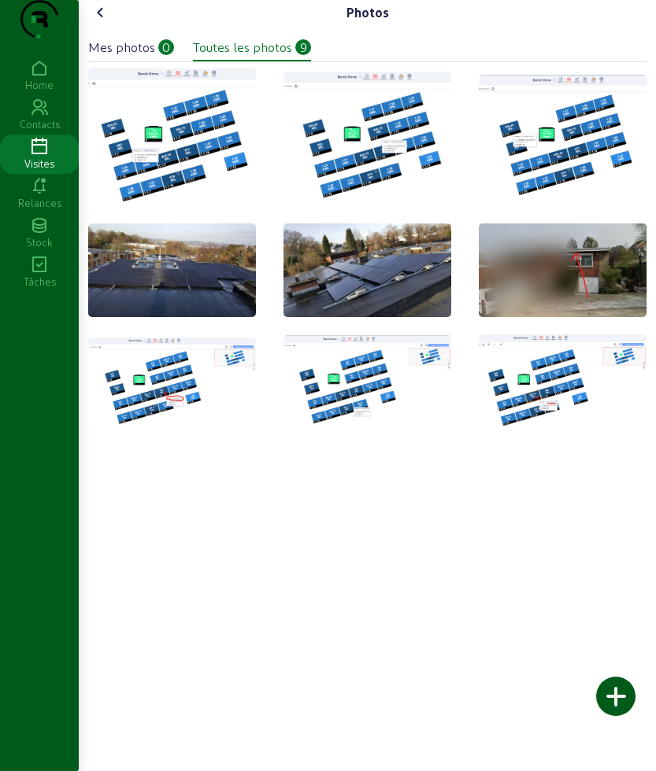
click at [100, 22] on icon at bounding box center [100, 12] width 19 height 19
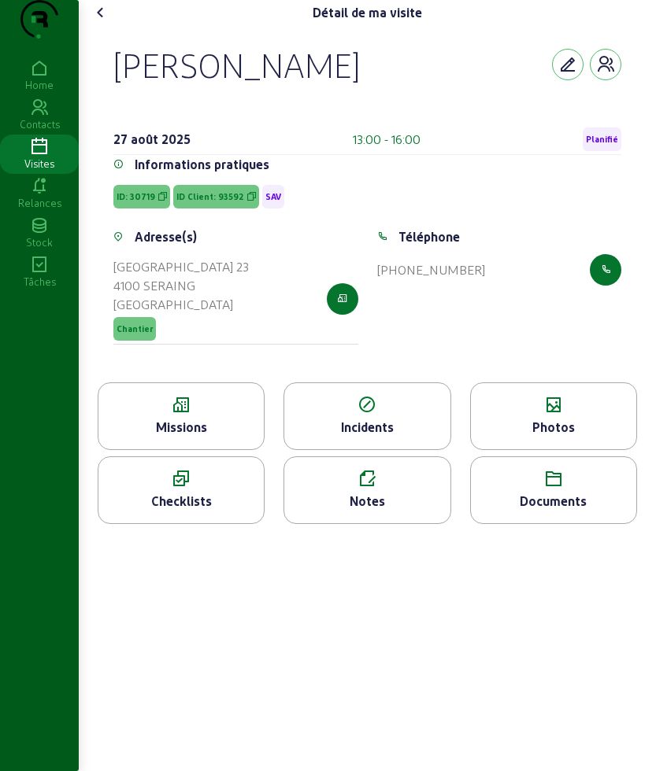
click at [208, 415] on icon at bounding box center [180, 405] width 165 height 19
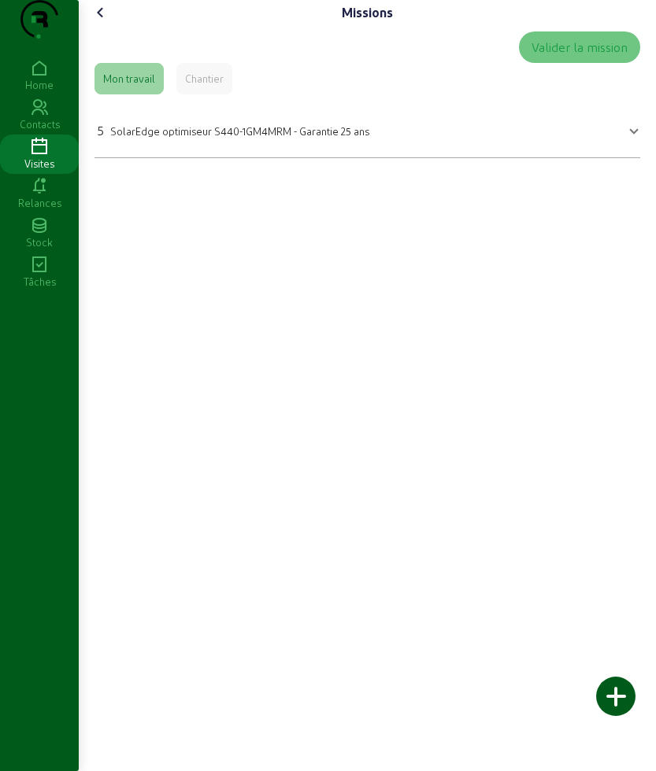
click at [149, 151] on mat-expansion-panel-header "5 SolarEdge optimiseur S440-1GM4MRM - Garantie 25 ans" at bounding box center [366, 129] width 545 height 44
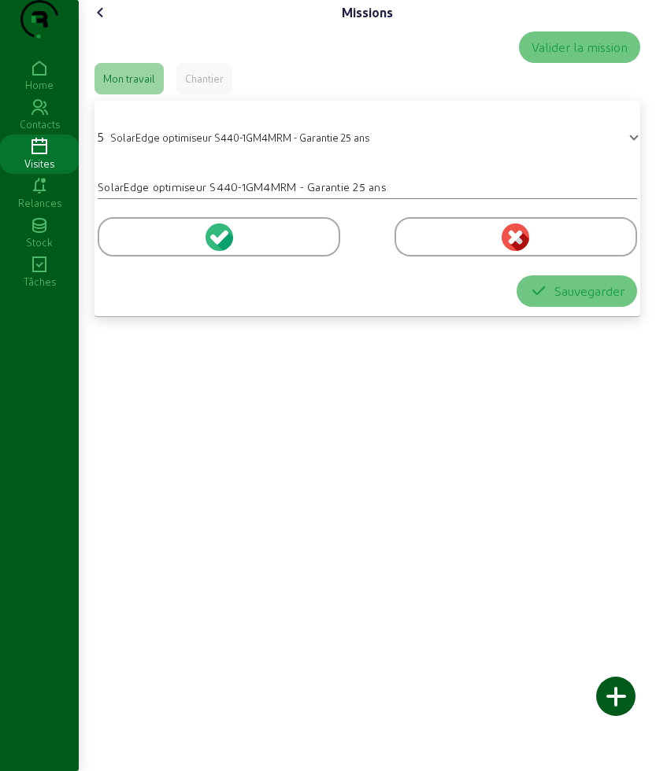
drag, startPoint x: 150, startPoint y: 254, endPoint x: 152, endPoint y: 263, distance: 9.0
click at [150, 257] on div at bounding box center [219, 236] width 242 height 39
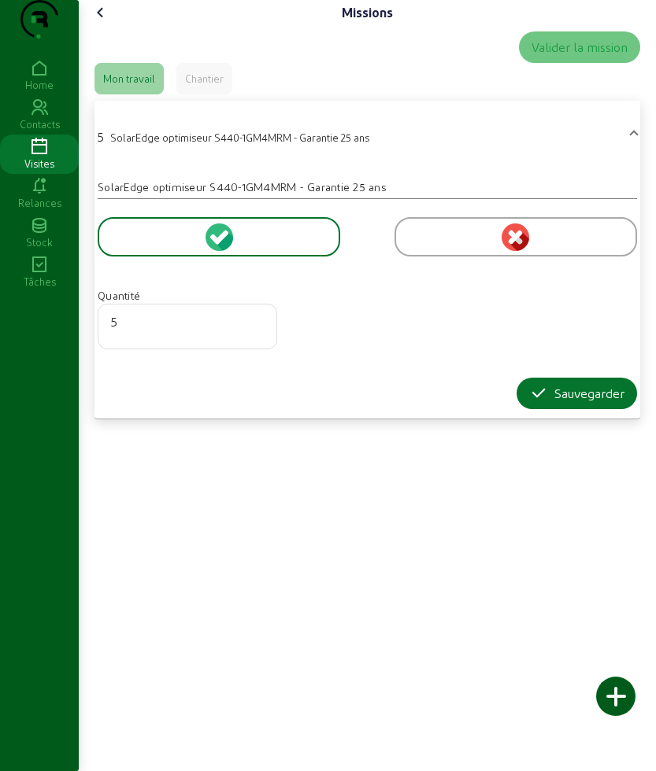
drag, startPoint x: 528, startPoint y: 435, endPoint x: 493, endPoint y: 408, distance: 43.8
click at [525, 409] on button "Sauvegarder" at bounding box center [576, 393] width 120 height 31
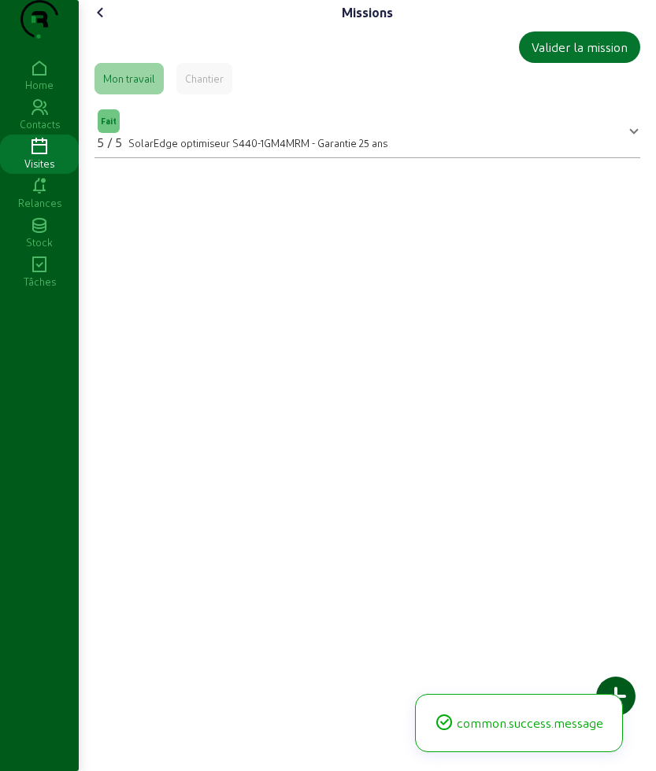
drag, startPoint x: 87, startPoint y: 41, endPoint x: 103, endPoint y: 42, distance: 16.6
click at [91, 40] on div "Missions Valider la mission Mon travail Chantier Fait 5 / 5 SolarEdge optimiseu…" at bounding box center [367, 85] width 577 height 171
click at [110, 22] on icon at bounding box center [100, 12] width 19 height 19
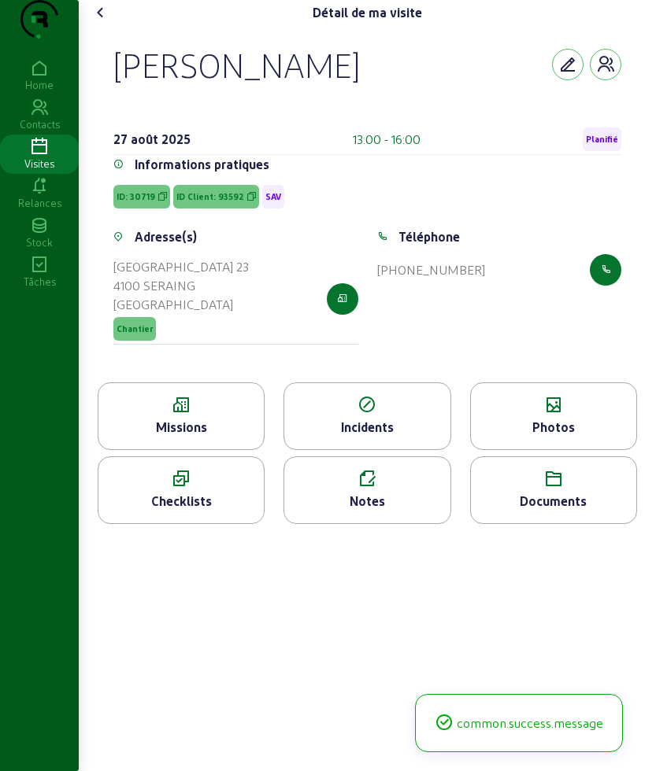
click at [560, 415] on icon at bounding box center [553, 405] width 165 height 19
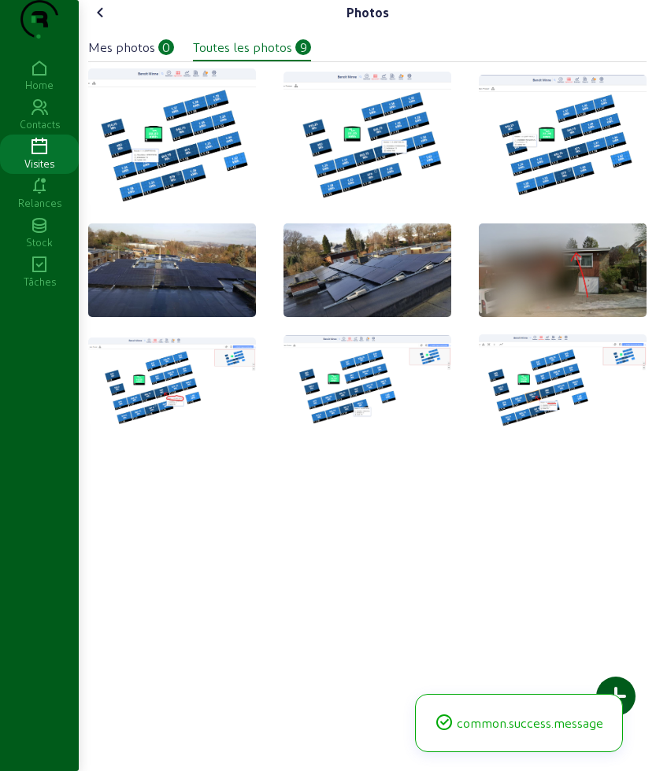
click at [624, 682] on div at bounding box center [615, 696] width 39 height 39
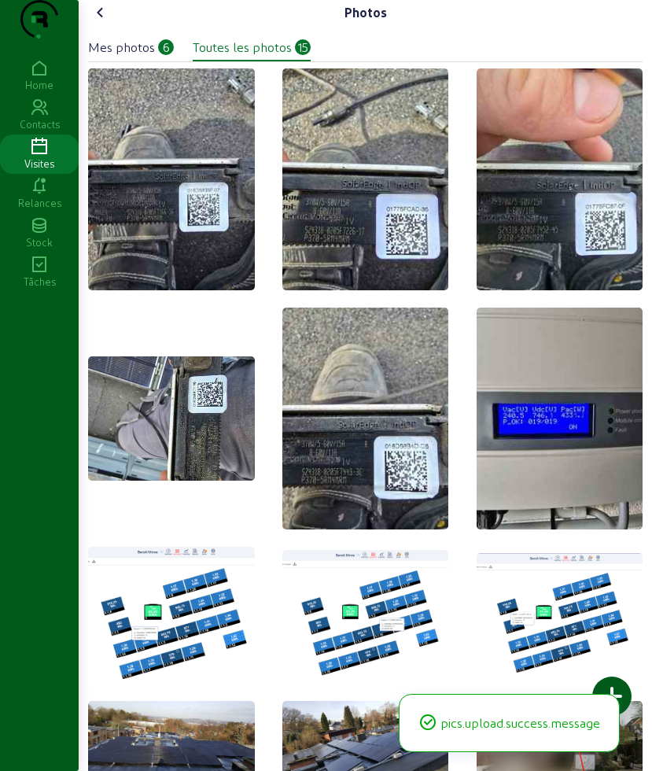
click at [98, 22] on icon at bounding box center [100, 12] width 19 height 19
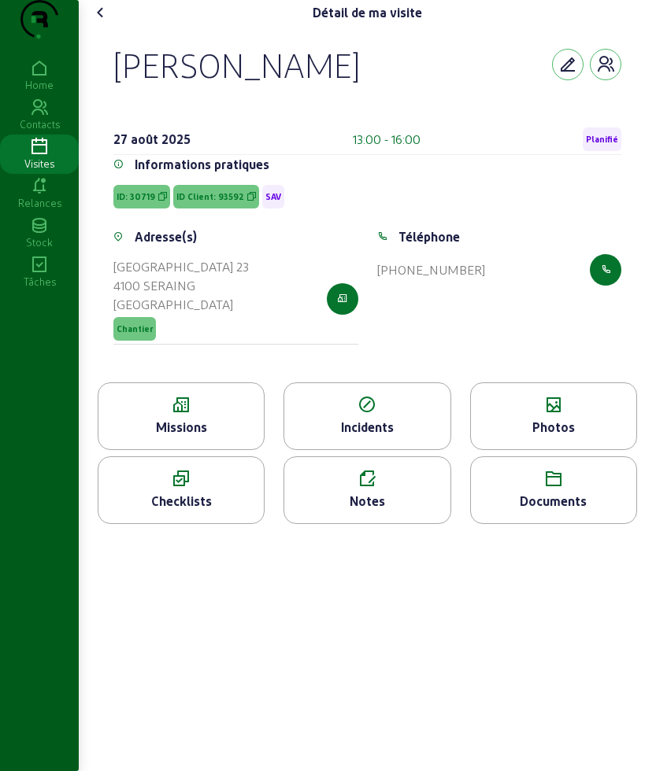
click at [346, 489] on icon at bounding box center [366, 479] width 165 height 19
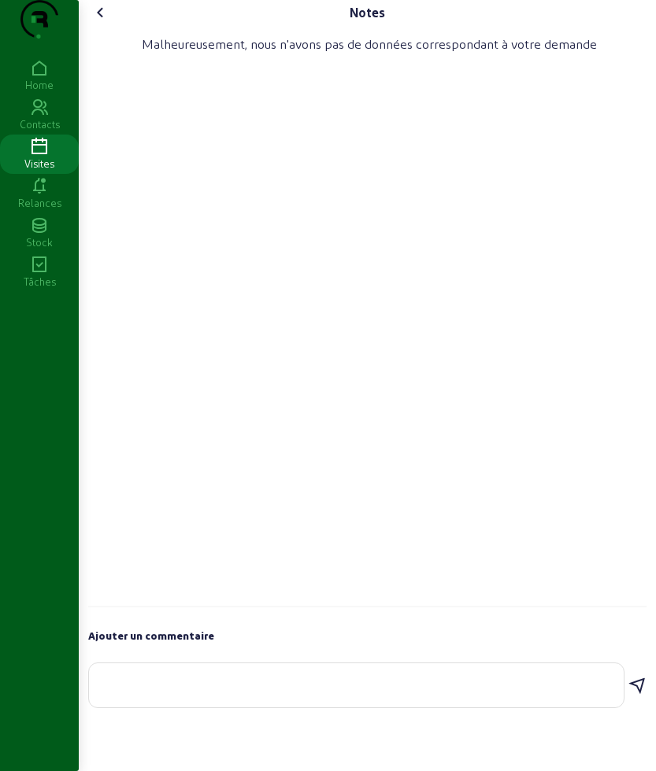
drag, startPoint x: 271, startPoint y: 734, endPoint x: 268, endPoint y: 726, distance: 9.0
click at [269, 708] on div at bounding box center [356, 685] width 509 height 44
click at [268, 708] on div at bounding box center [356, 685] width 509 height 44
type textarea "les 5 opti ont ete remplace"
click at [638, 691] on icon at bounding box center [636, 681] width 19 height 19
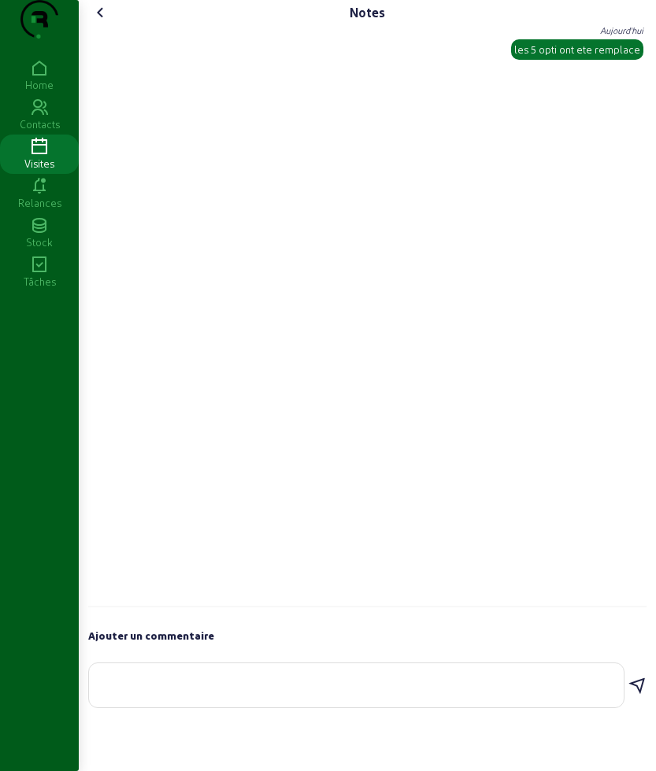
click at [112, 25] on div "Notes" at bounding box center [367, 12] width 558 height 25
click at [110, 22] on icon at bounding box center [100, 12] width 19 height 19
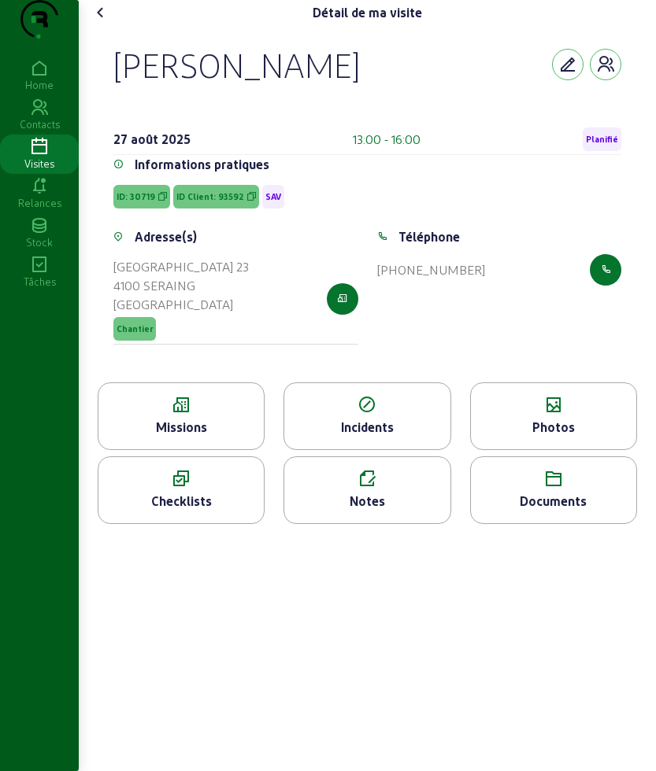
click at [110, 22] on icon at bounding box center [100, 12] width 19 height 19
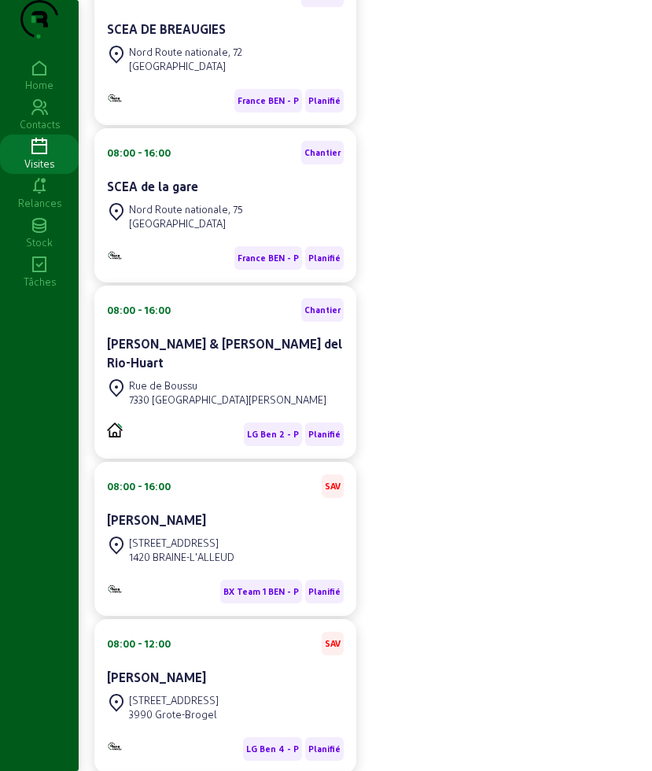
scroll to position [89, 0]
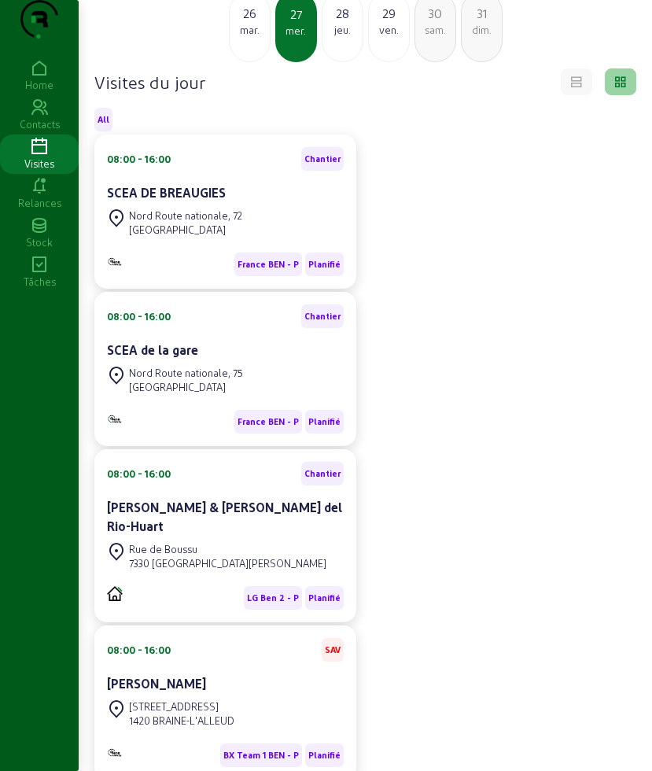
click at [378, 23] on div "29" at bounding box center [389, 13] width 40 height 19
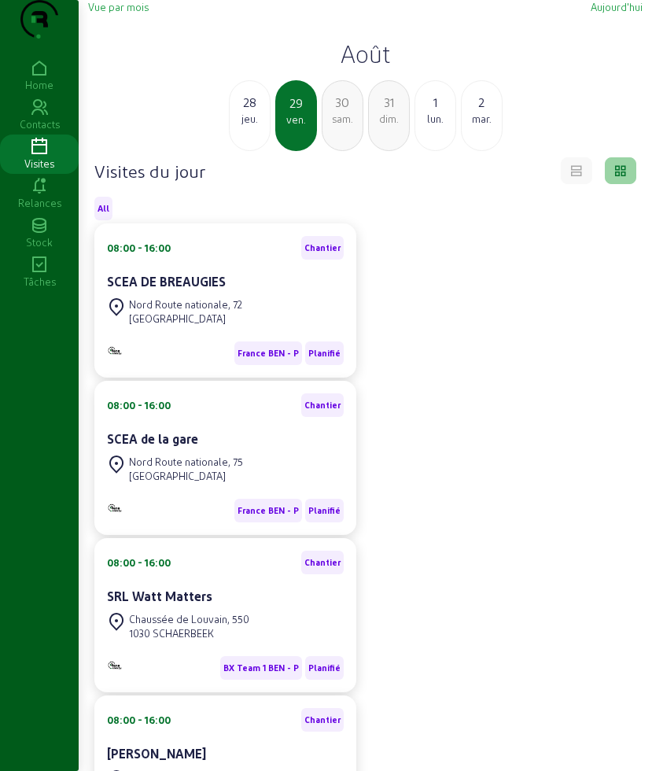
click at [241, 112] on div "28" at bounding box center [250, 102] width 40 height 19
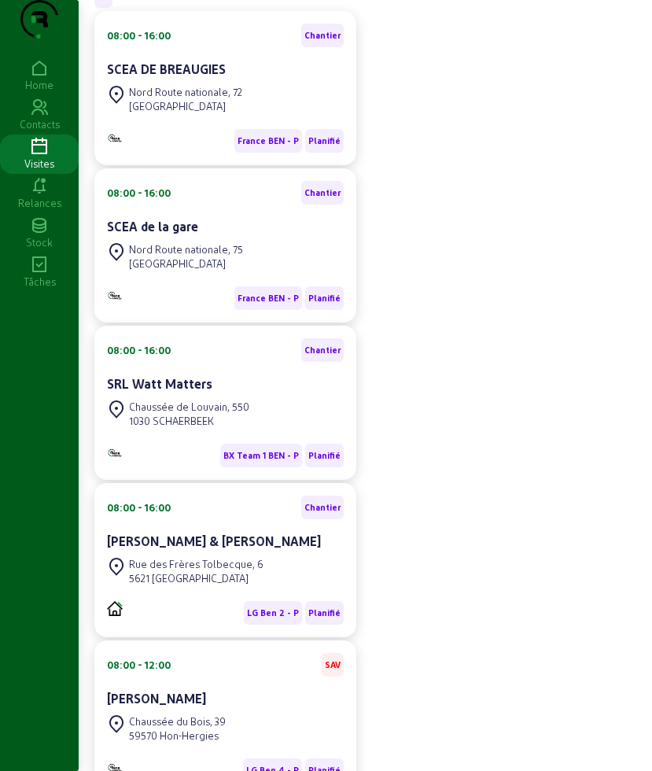
scroll to position [98, 0]
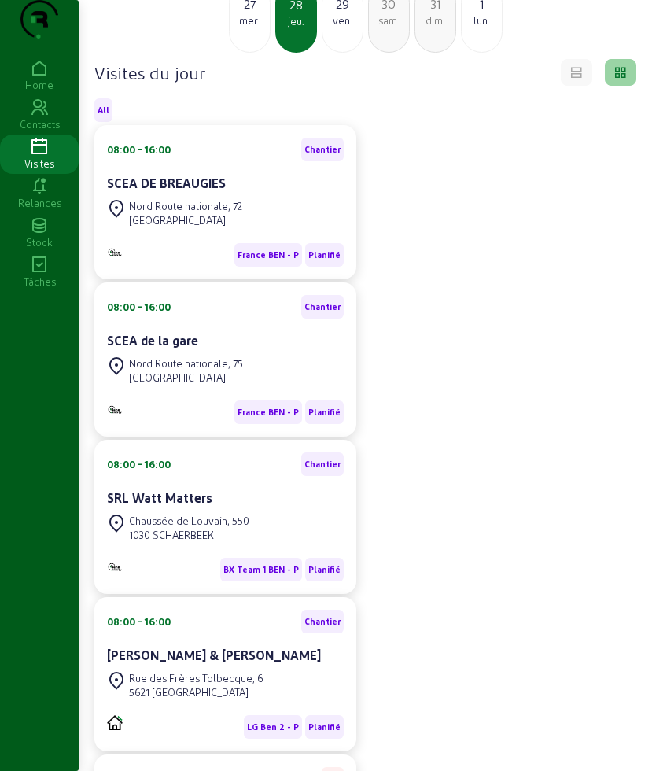
click at [346, 13] on div "29" at bounding box center [343, 3] width 40 height 19
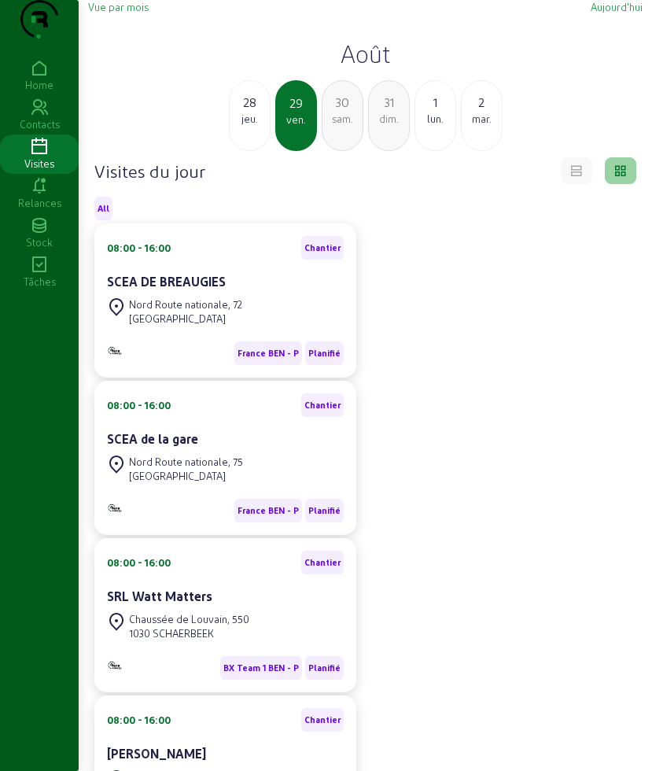
click at [331, 126] on div "sam." at bounding box center [343, 119] width 40 height 14
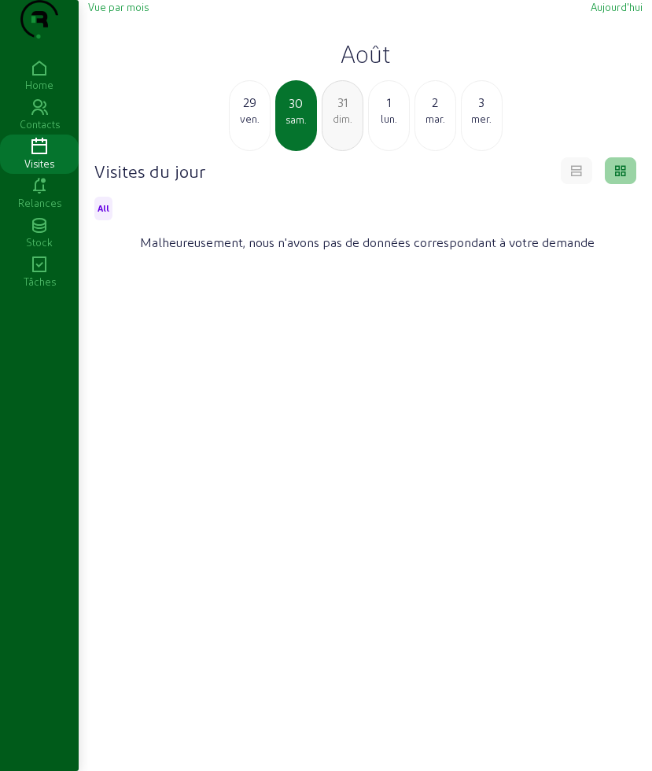
click at [395, 126] on div "lun." at bounding box center [389, 119] width 40 height 14
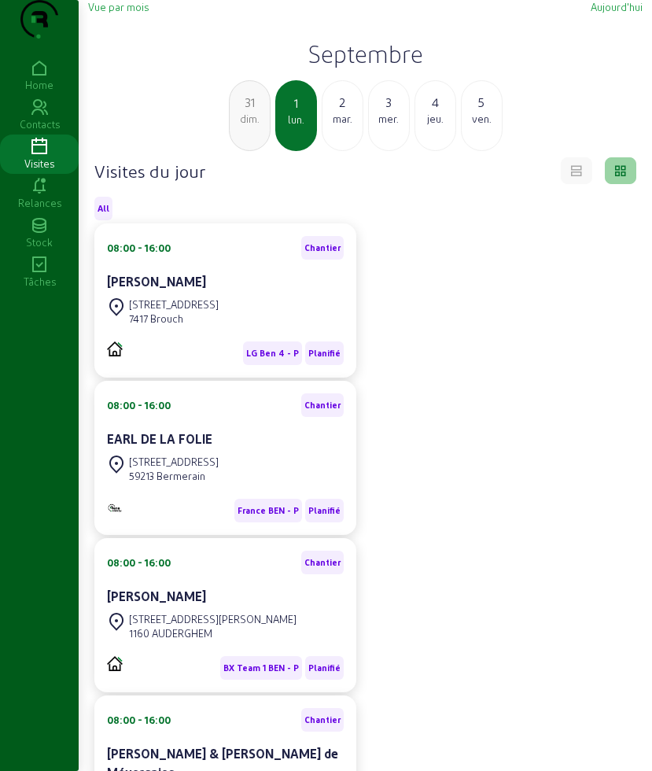
click at [239, 126] on div "dim." at bounding box center [250, 119] width 40 height 14
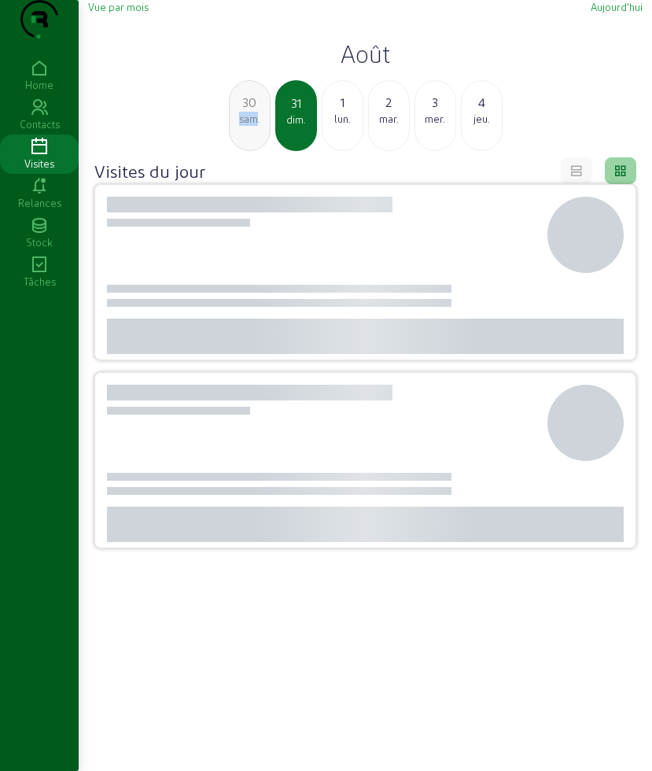
click at [239, 126] on div "sam." at bounding box center [250, 119] width 40 height 14
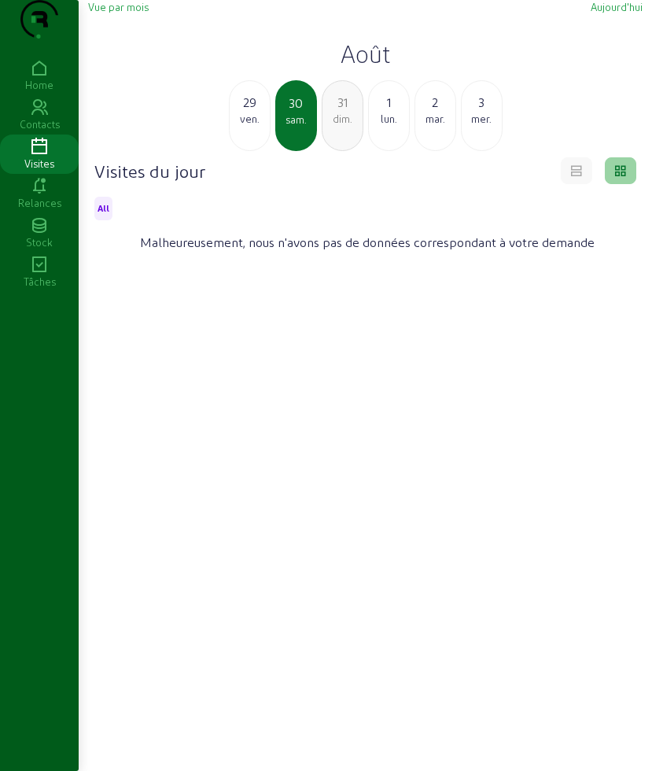
click at [257, 126] on div "ven." at bounding box center [250, 119] width 40 height 14
